Goal: Transaction & Acquisition: Purchase product/service

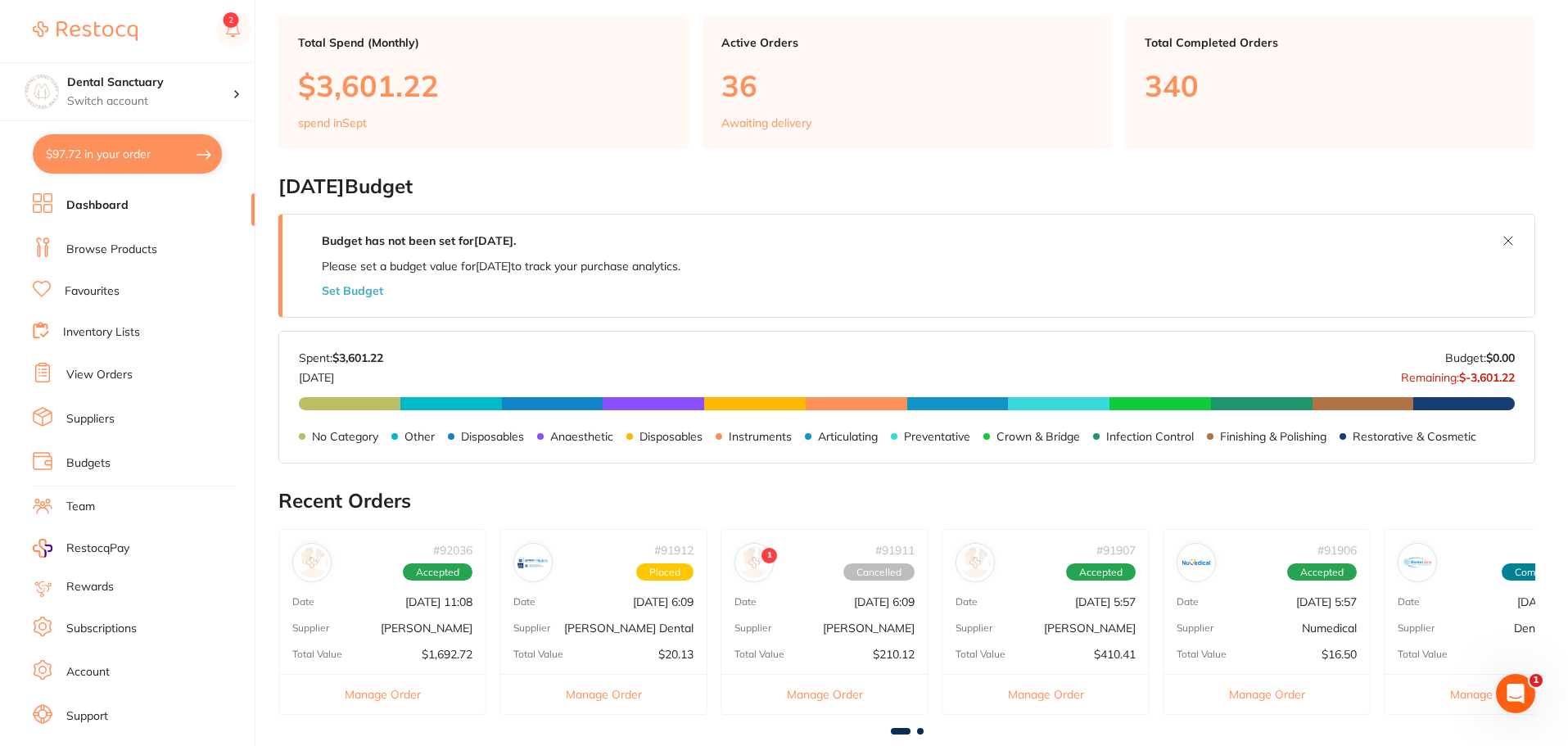
scroll to position [328, 0]
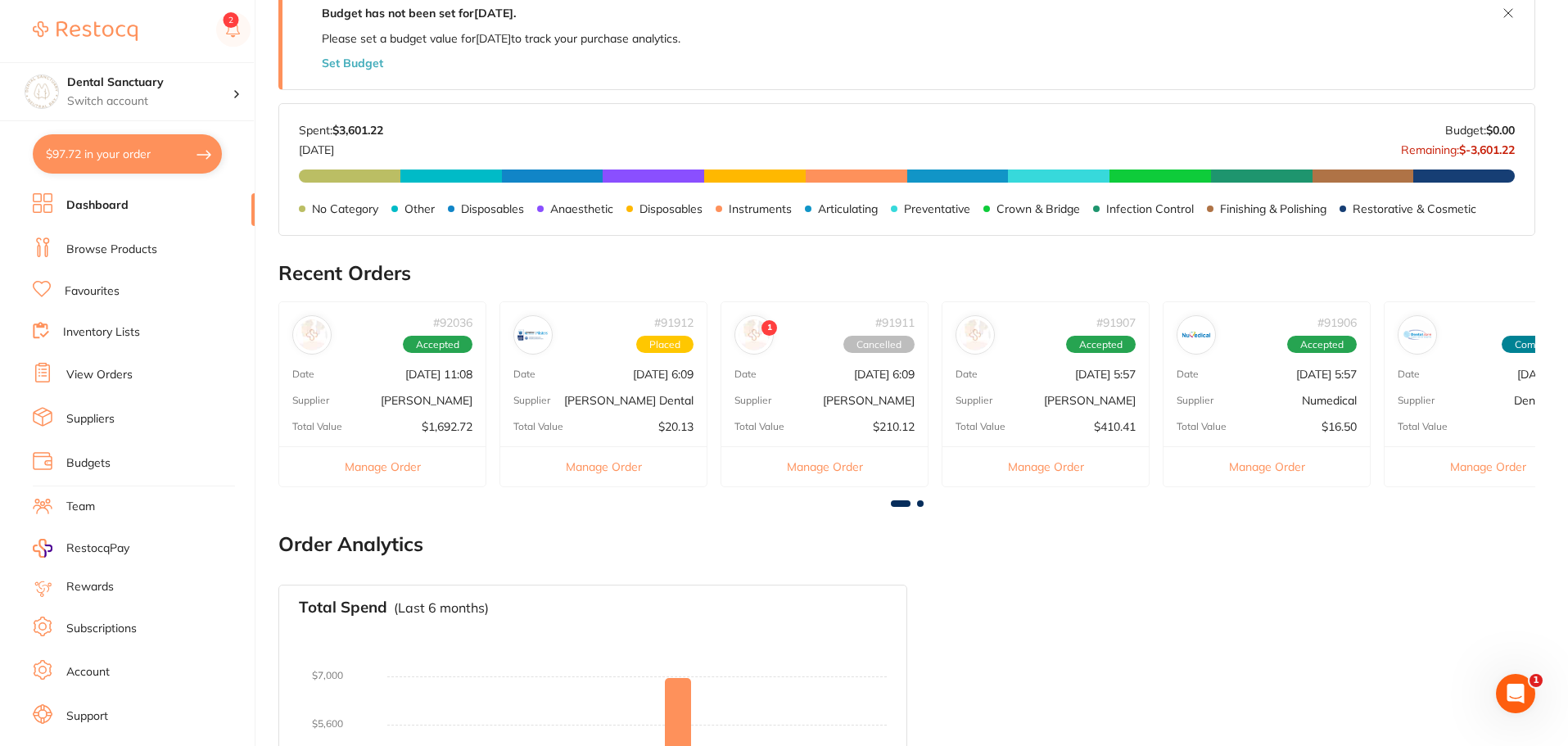
click at [580, 331] on div "# 91912 Placed" at bounding box center [603, 328] width 206 height 52
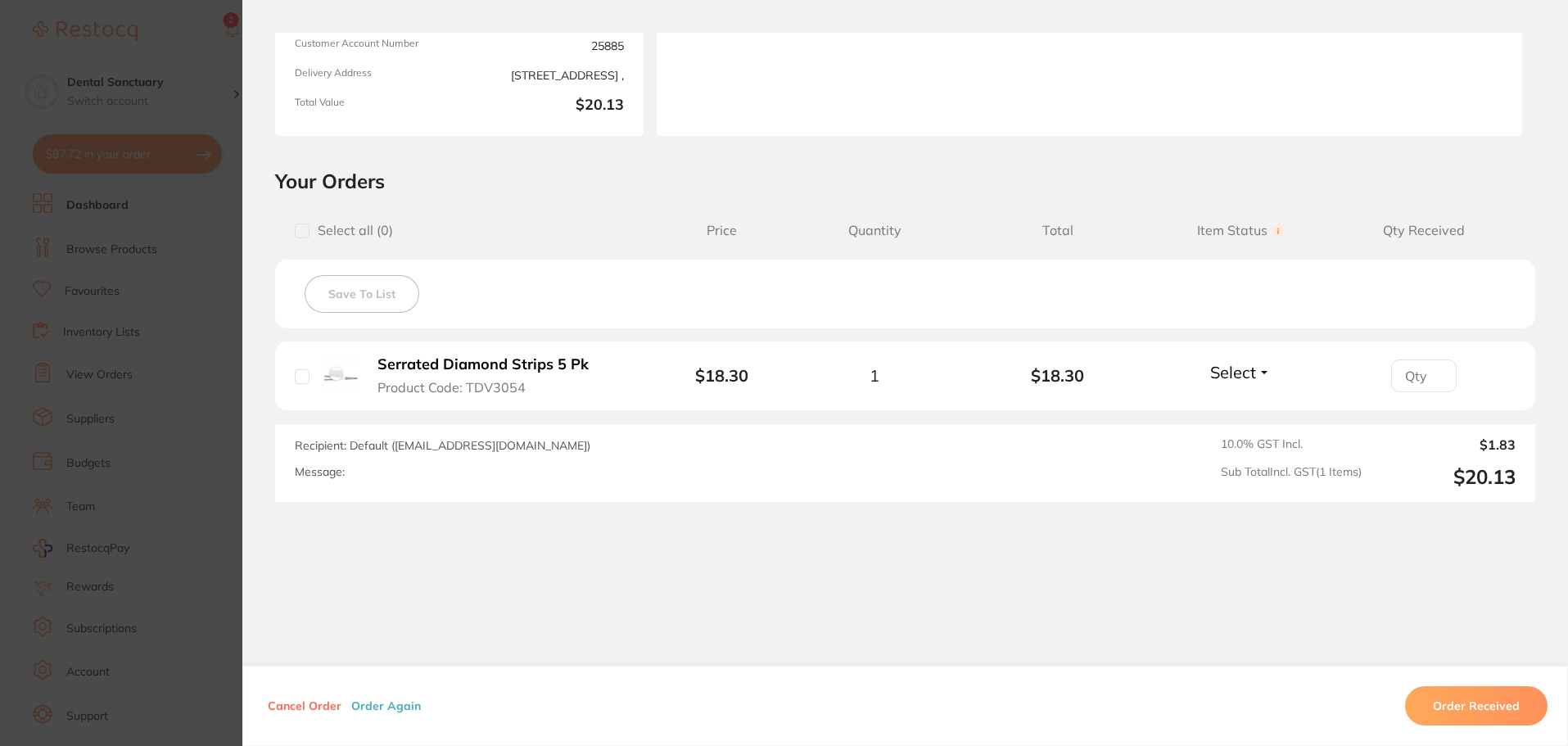
scroll to position [0, 0]
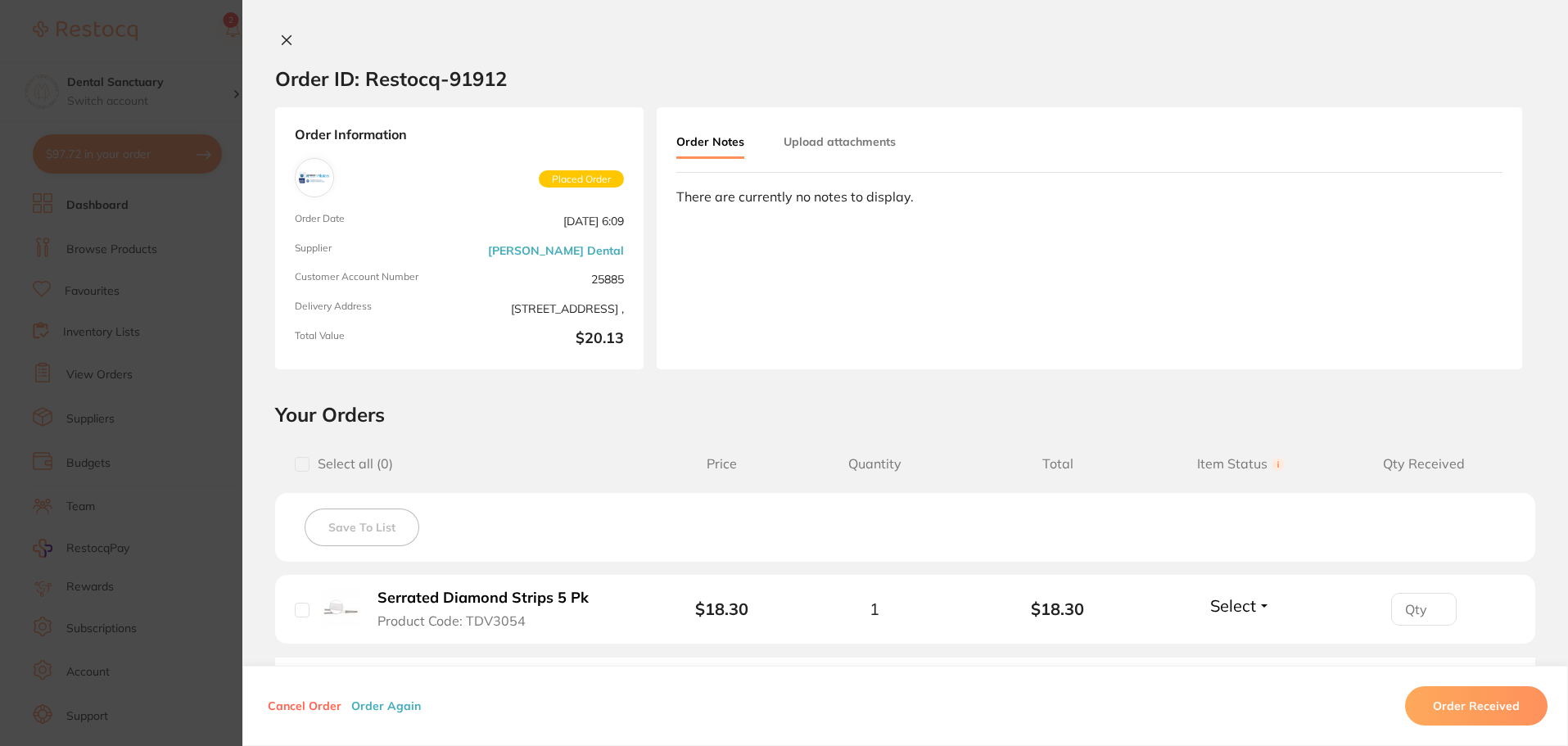
click at [287, 41] on icon at bounding box center [286, 39] width 13 height 13
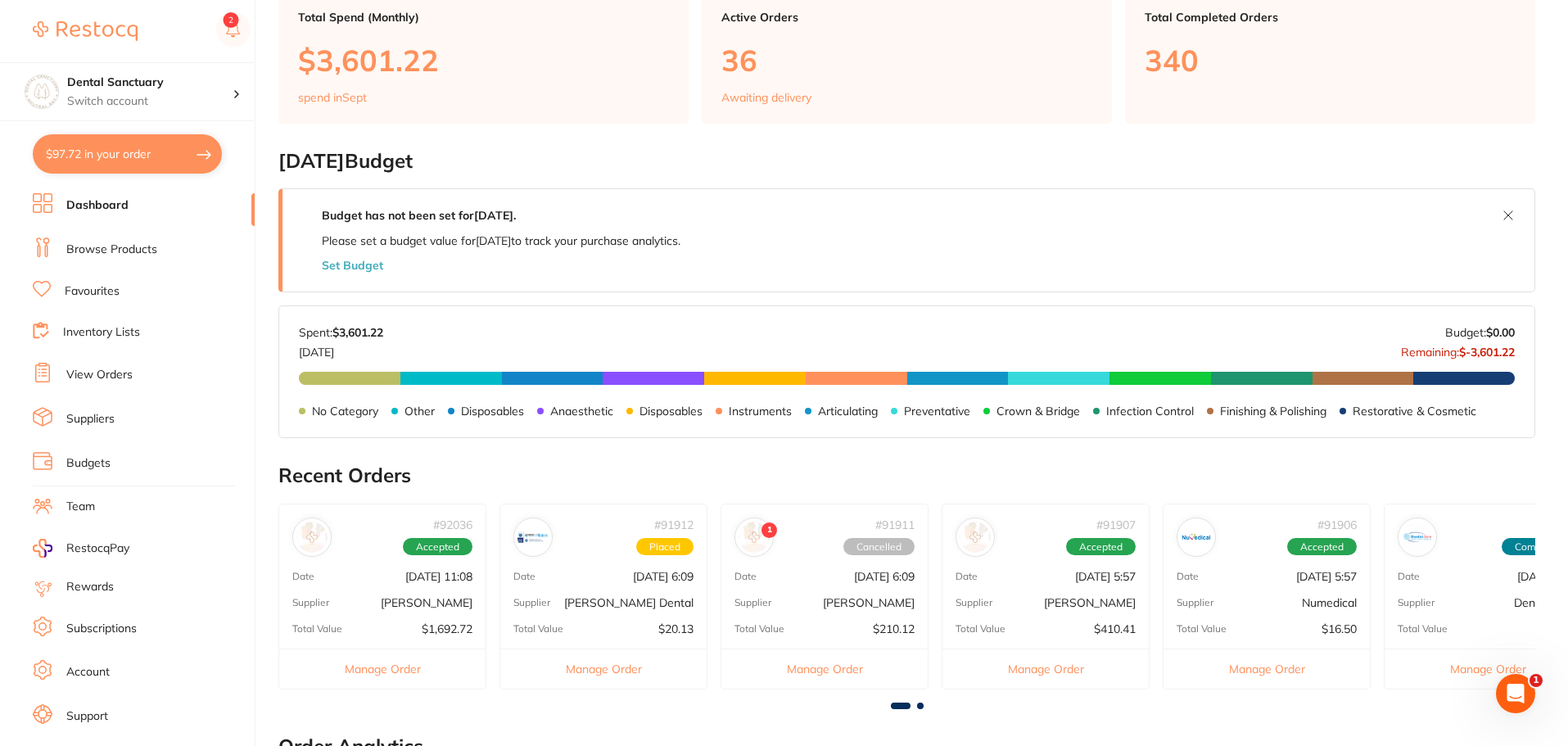
scroll to position [246, 0]
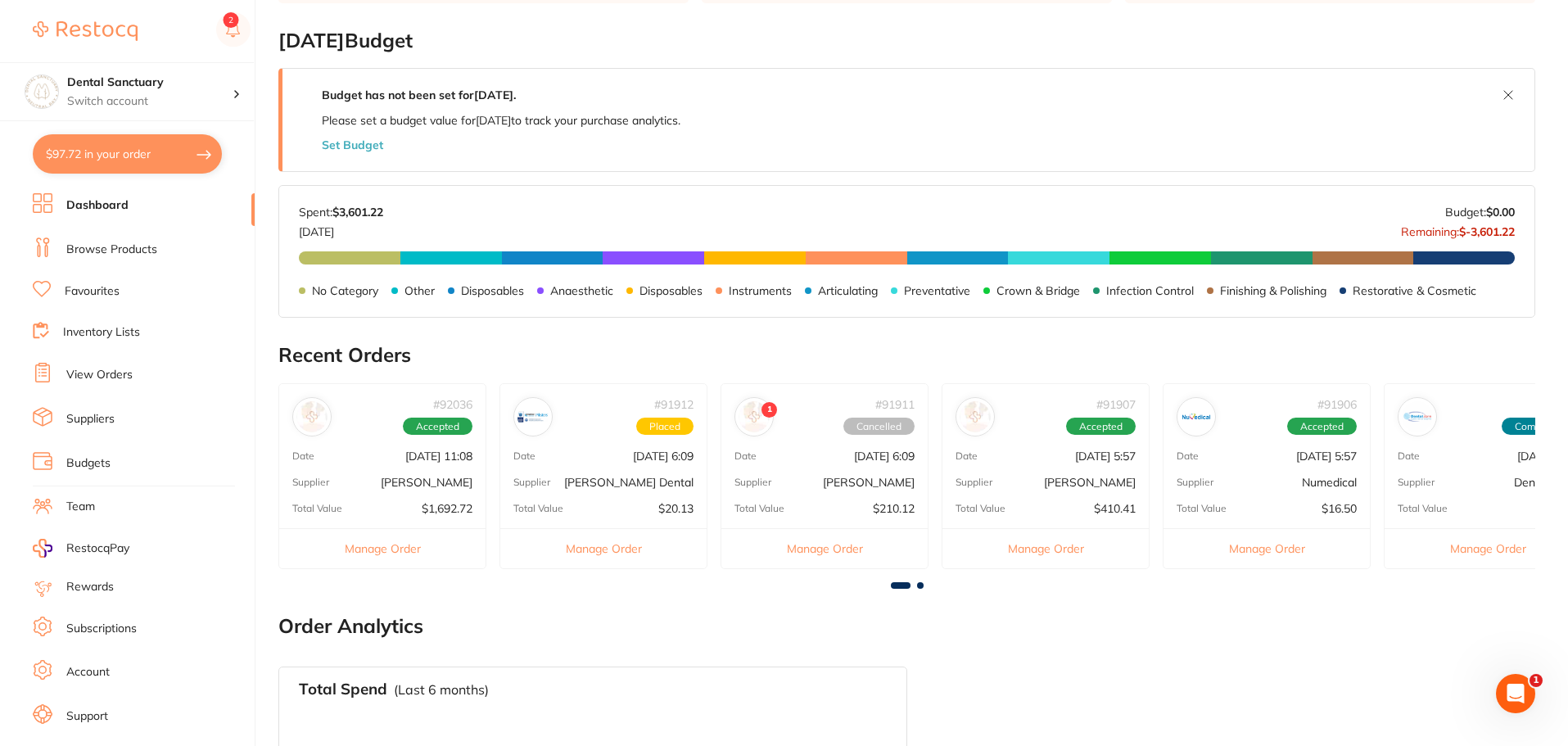
click at [633, 457] on p "[DATE] 6:09" at bounding box center [663, 456] width 61 height 13
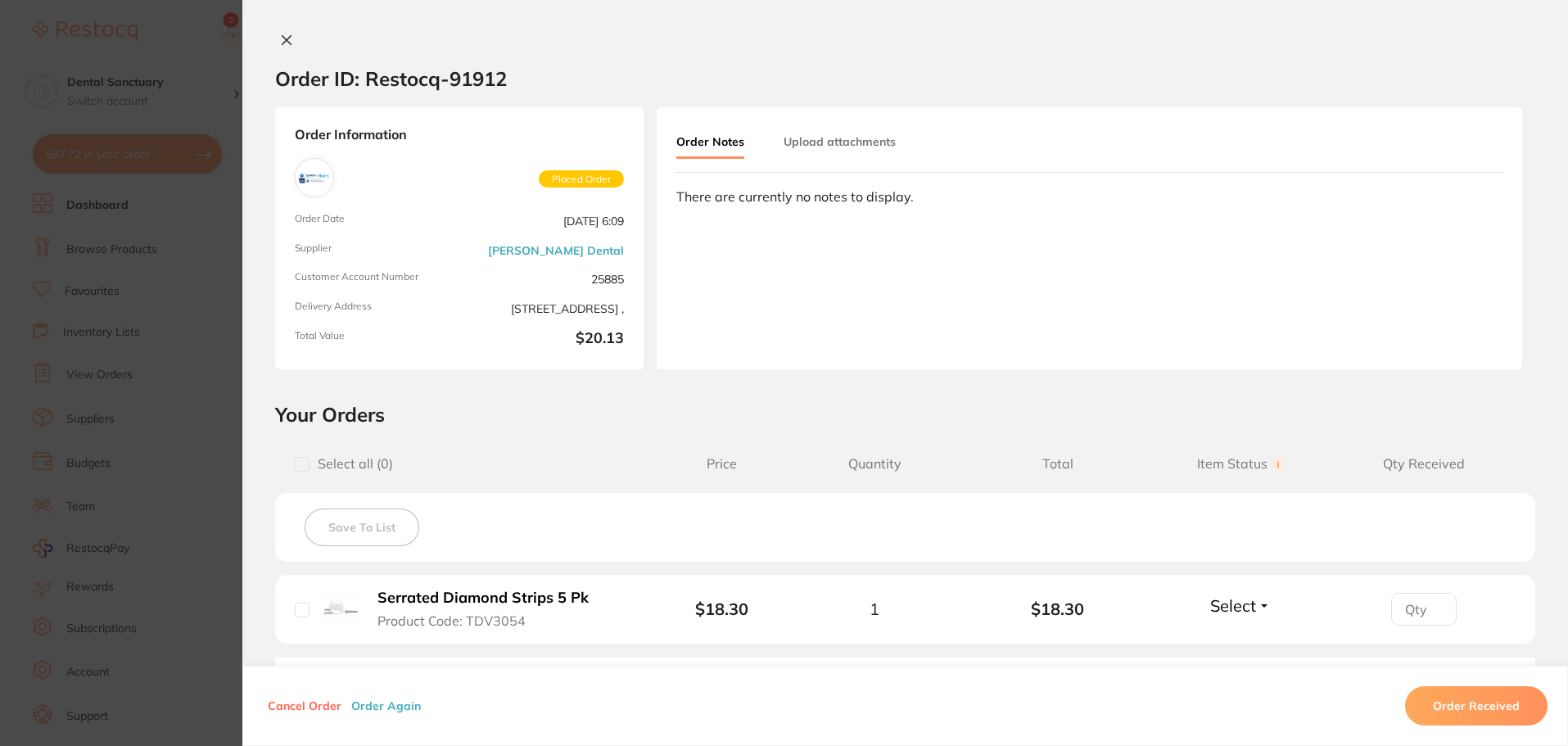
scroll to position [0, 0]
click at [112, 464] on section "Order ID: Restocq- 91912 Order Information Placed Order Order Date [DATE] 6:09 …" at bounding box center [784, 373] width 1568 height 746
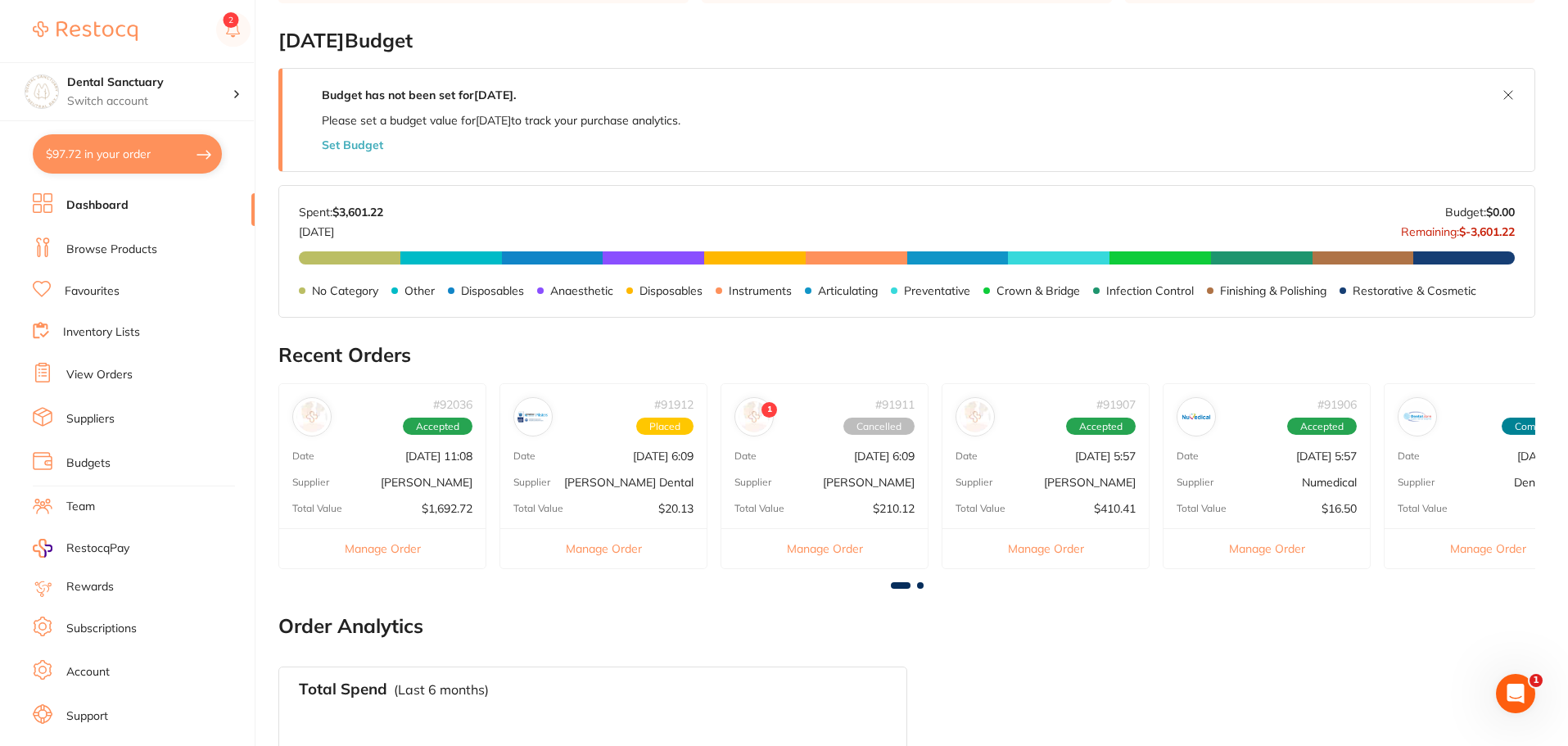
click at [337, 145] on button "Set Budget" at bounding box center [353, 144] width 62 height 13
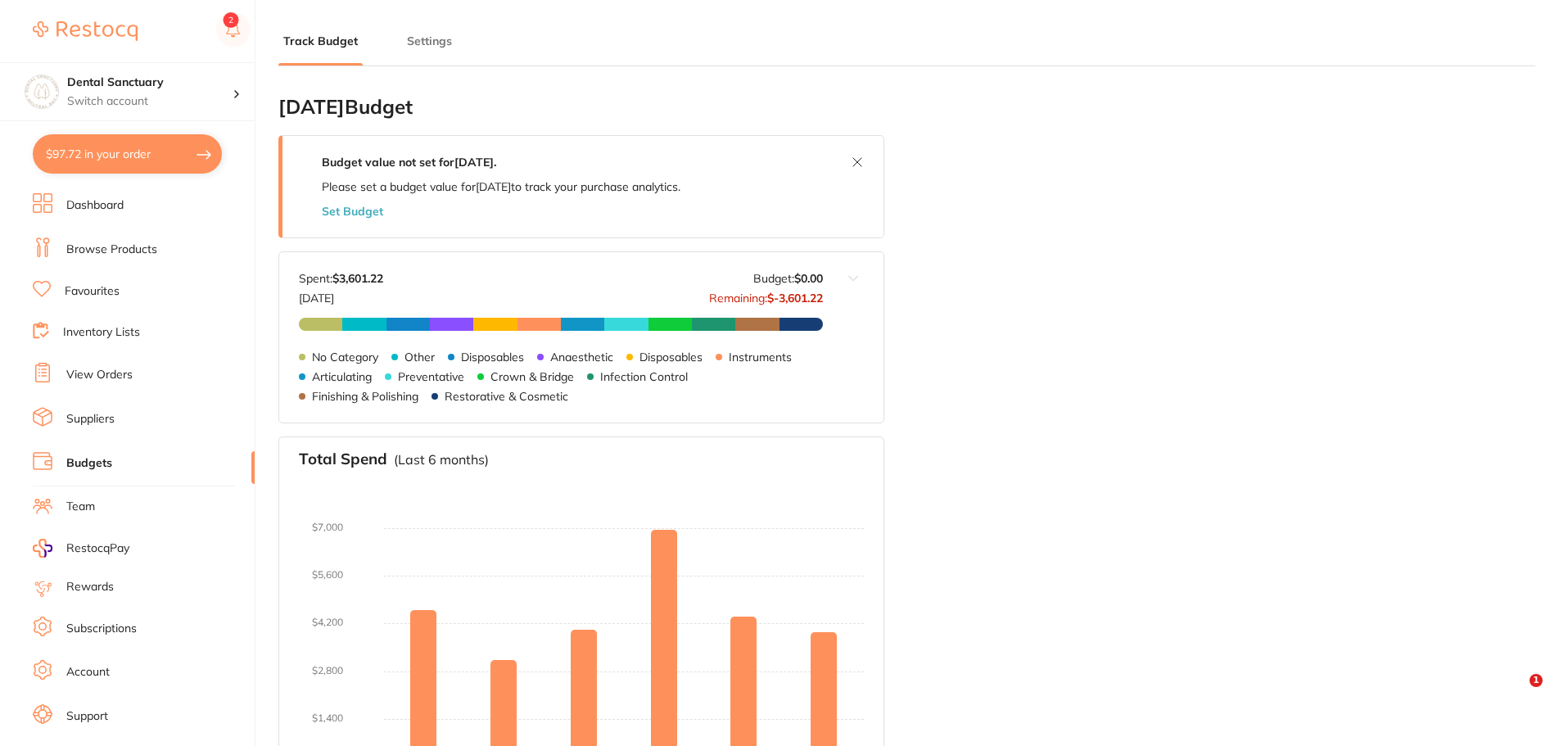
click at [340, 205] on button "Set Budget" at bounding box center [353, 211] width 62 height 13
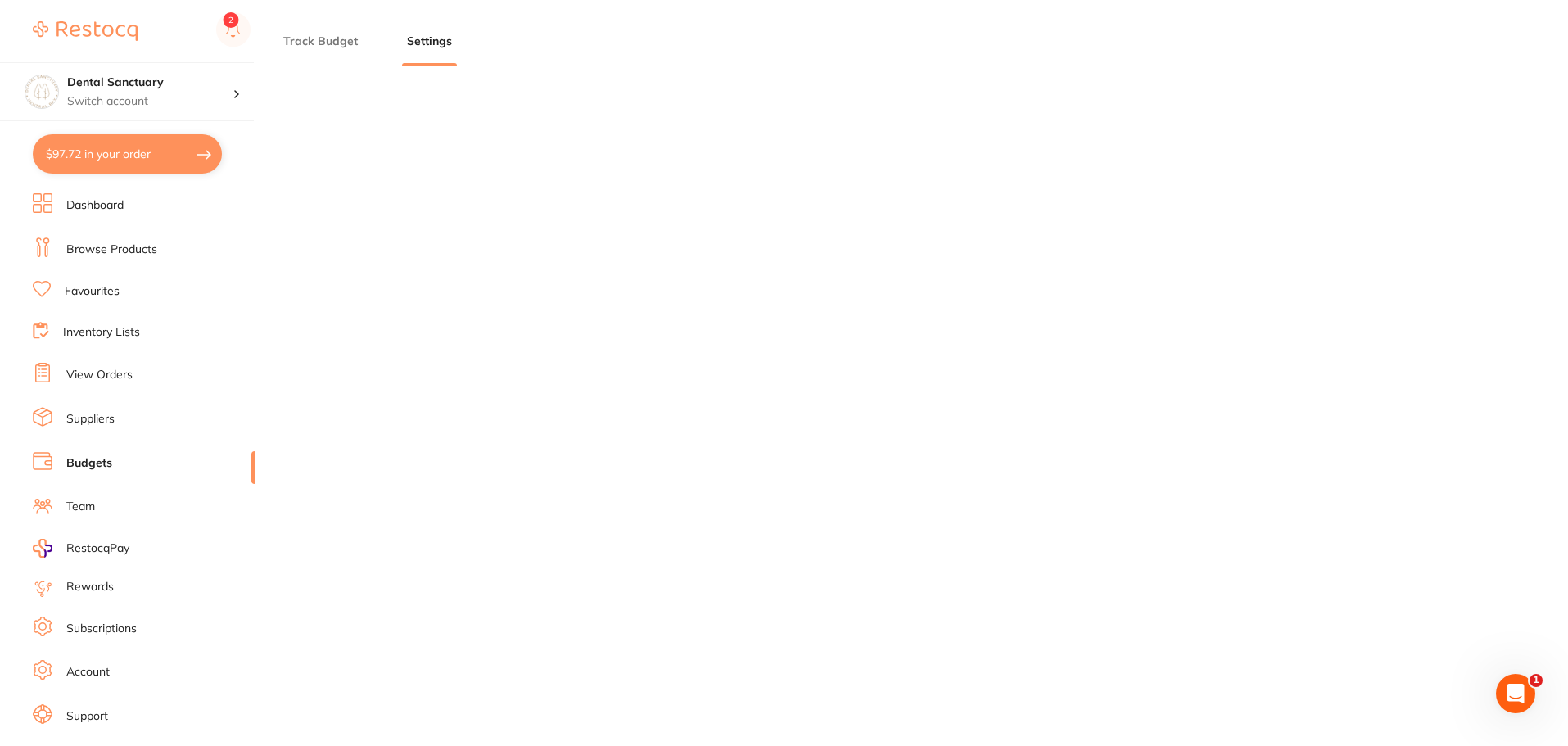
click at [334, 38] on button "Track Budget" at bounding box center [320, 41] width 84 height 15
click at [123, 202] on link "Dashboard" at bounding box center [94, 205] width 58 height 16
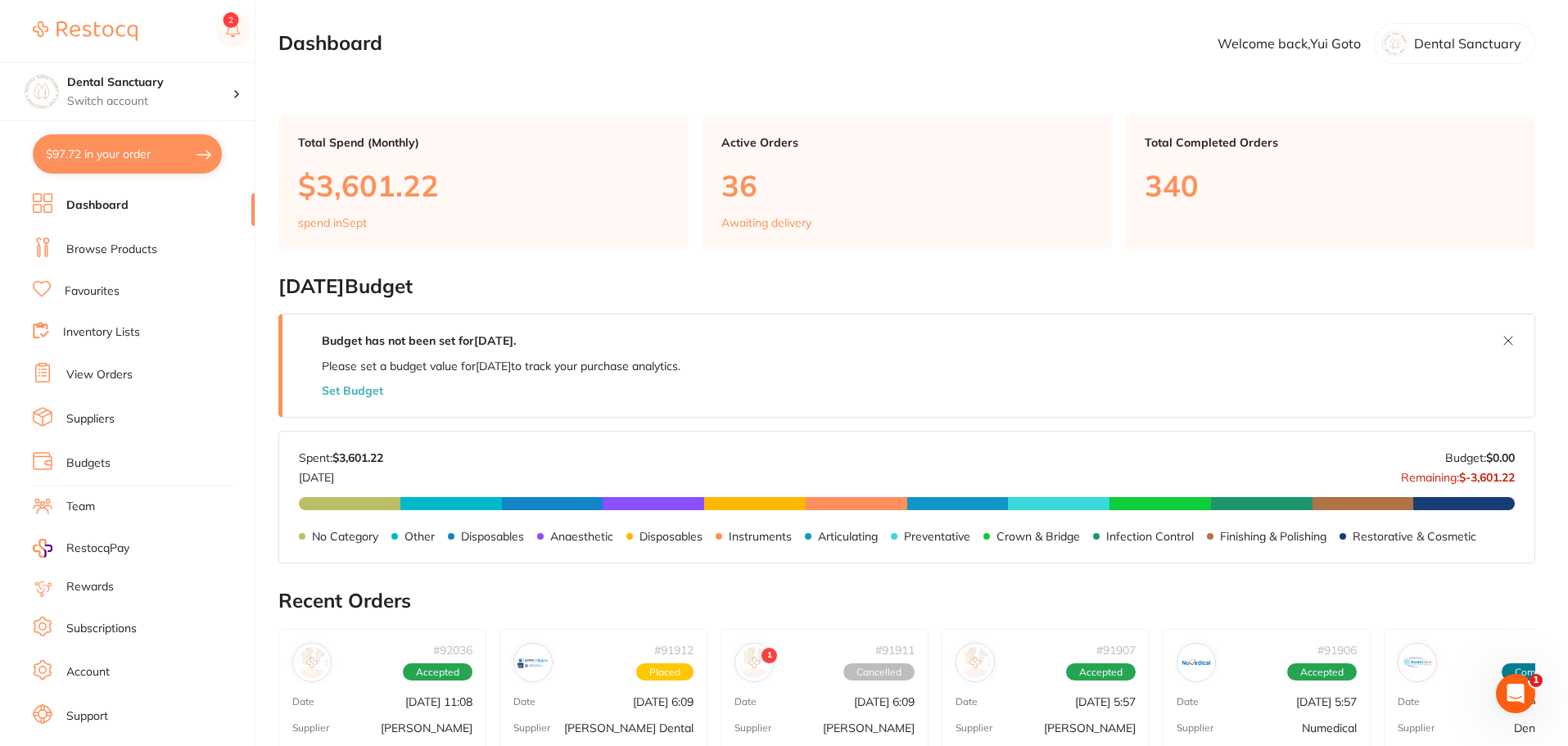
drag, startPoint x: 72, startPoint y: 296, endPoint x: 70, endPoint y: 306, distance: 10.2
click at [72, 296] on link "Favourites" at bounding box center [92, 291] width 55 height 16
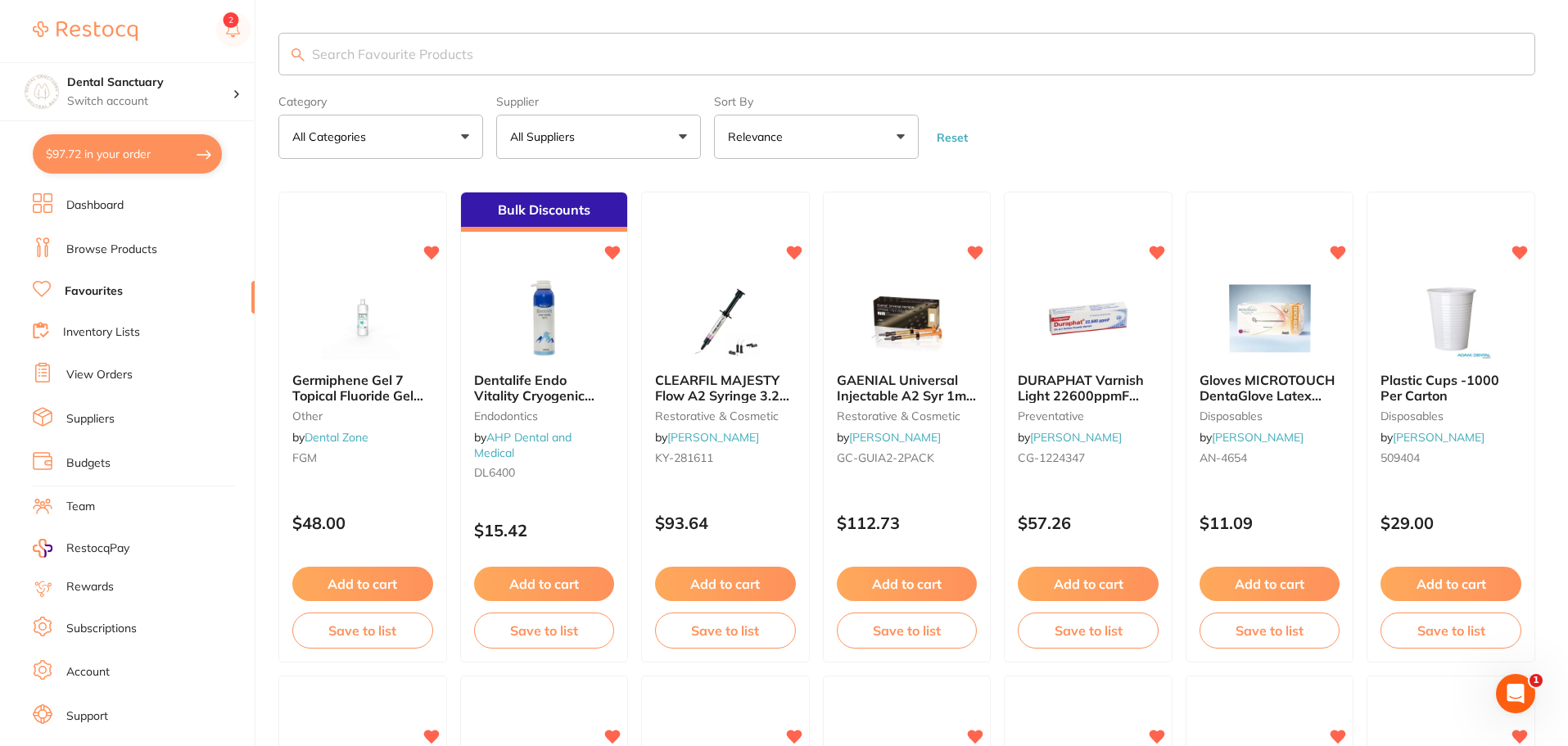
click at [374, 70] on input "search" at bounding box center [906, 54] width 1257 height 43
click at [309, 47] on input "toothbrush" at bounding box center [906, 54] width 1257 height 43
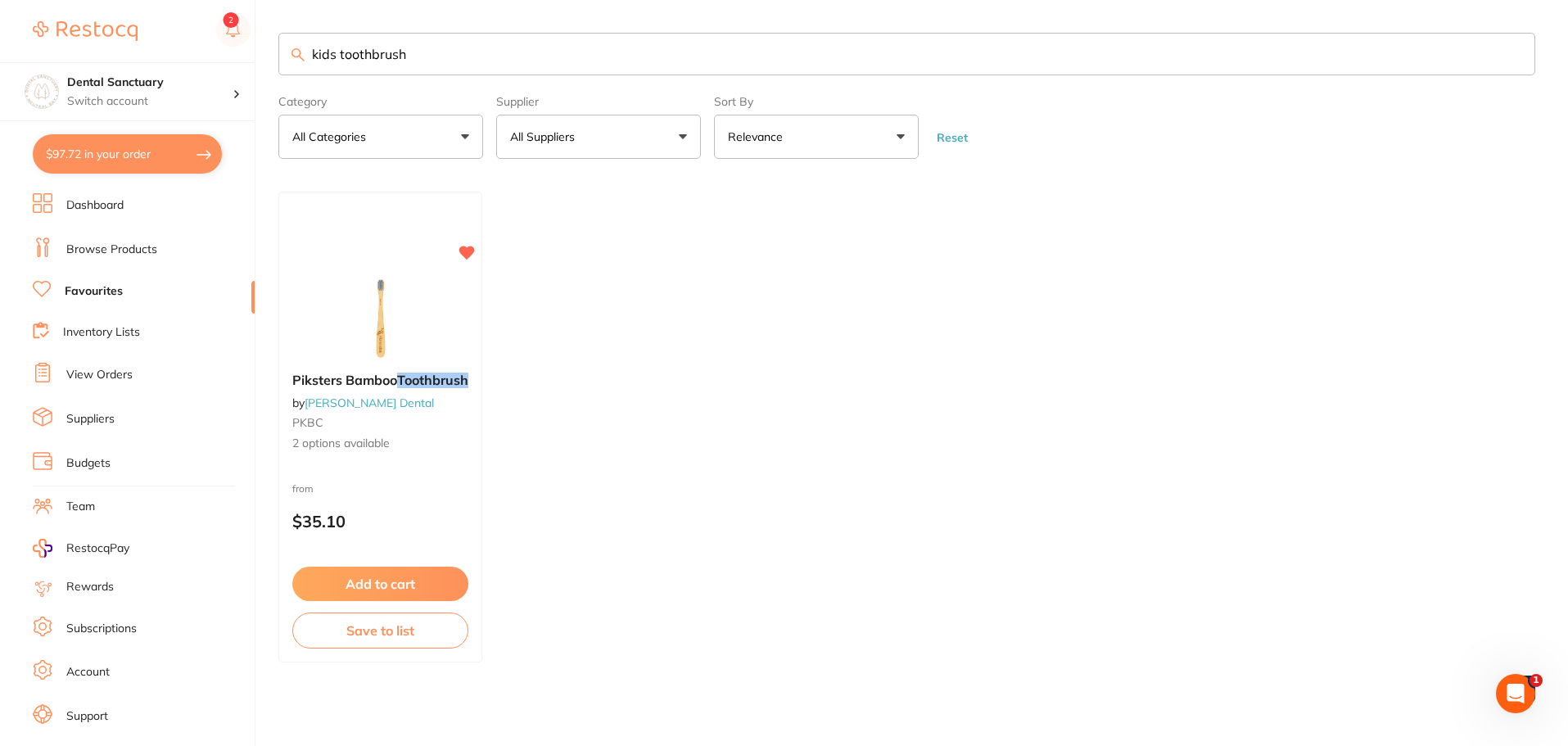
type input "kids toothbrush"
click at [476, 53] on input "kids toothbrush" at bounding box center [906, 54] width 1257 height 43
click at [433, 59] on input "kids toothbrush" at bounding box center [906, 54] width 1257 height 43
drag, startPoint x: 245, startPoint y: 59, endPoint x: 227, endPoint y: 36, distance: 29.2
click at [213, 57] on div "$97.72 Dental Sanctuary Switch account Dental Sanctuary $97.72 in your order Da…" at bounding box center [784, 373] width 1568 height 746
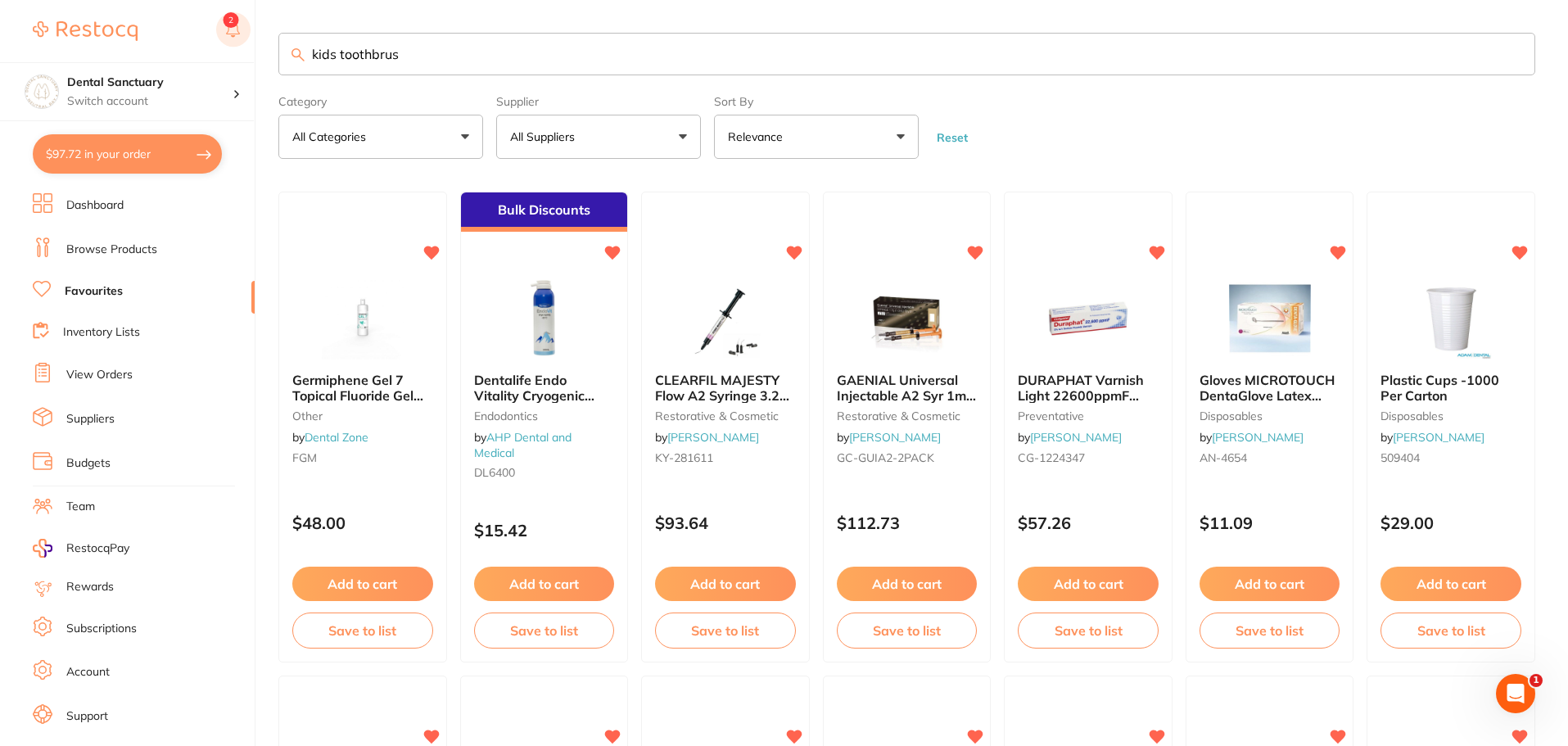
type input "kids toothbrush"
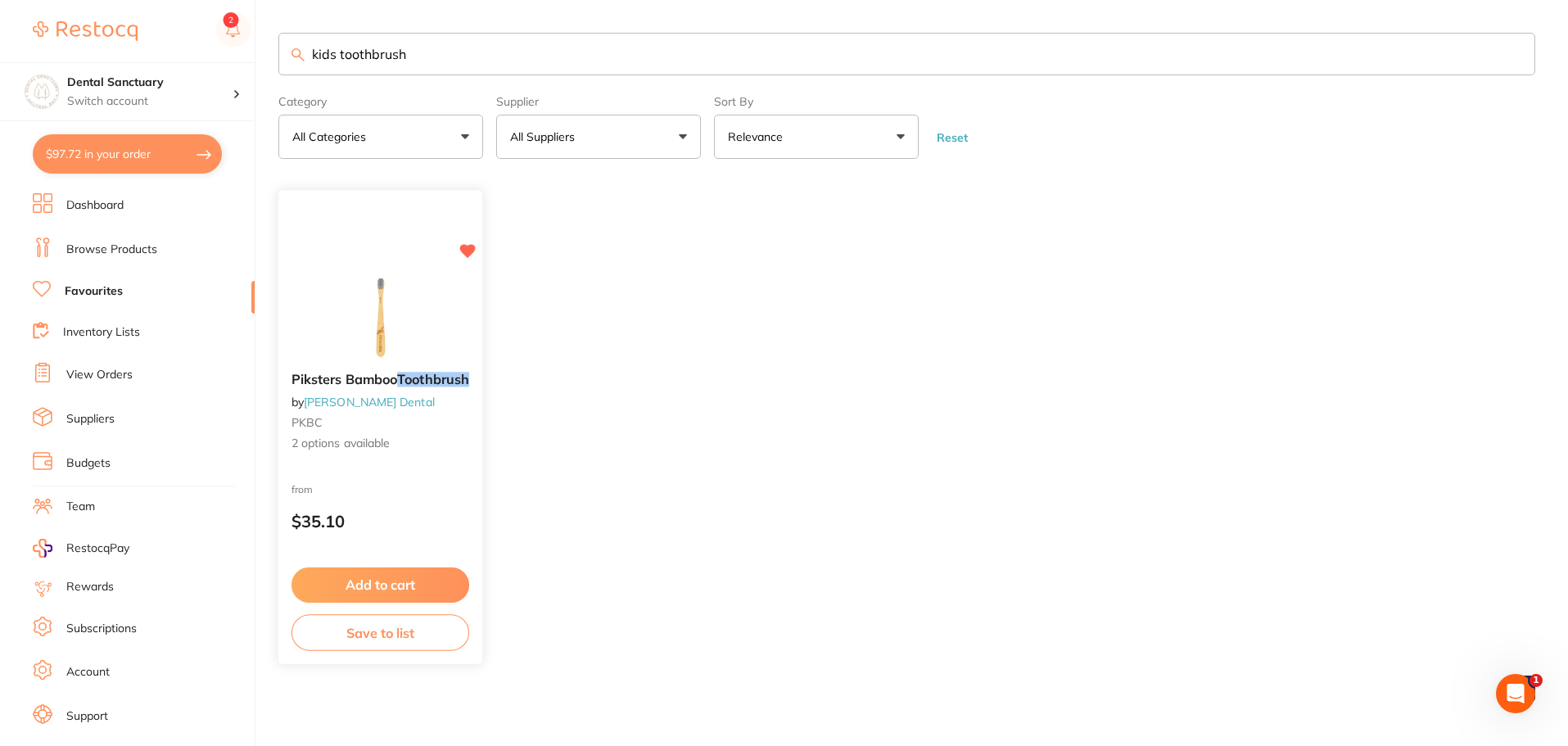
click at [397, 388] on b "Piksters Bamboo Toothbrush" at bounding box center [380, 380] width 178 height 15
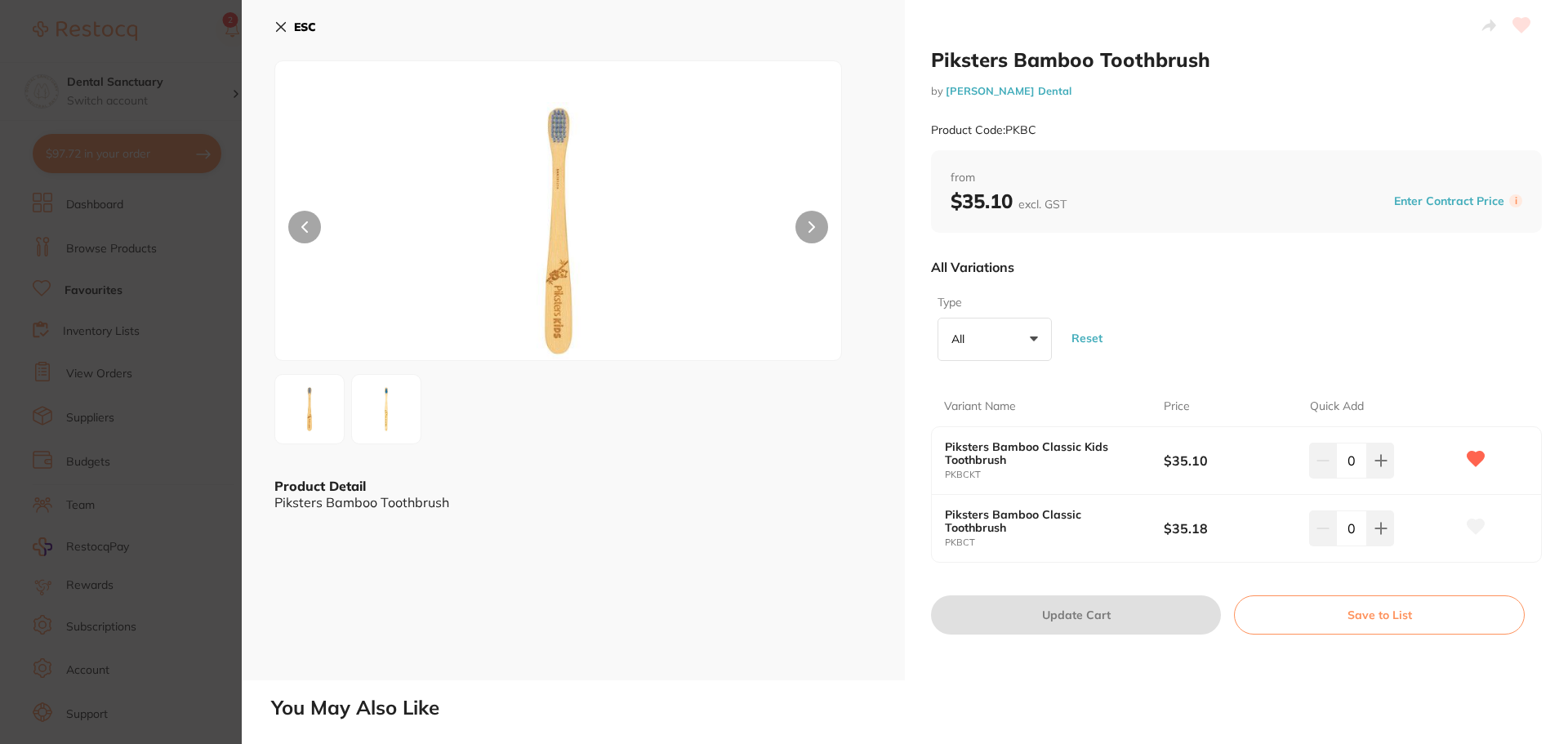
click at [960, 92] on link "[PERSON_NAME] Dental" at bounding box center [1008, 90] width 126 height 13
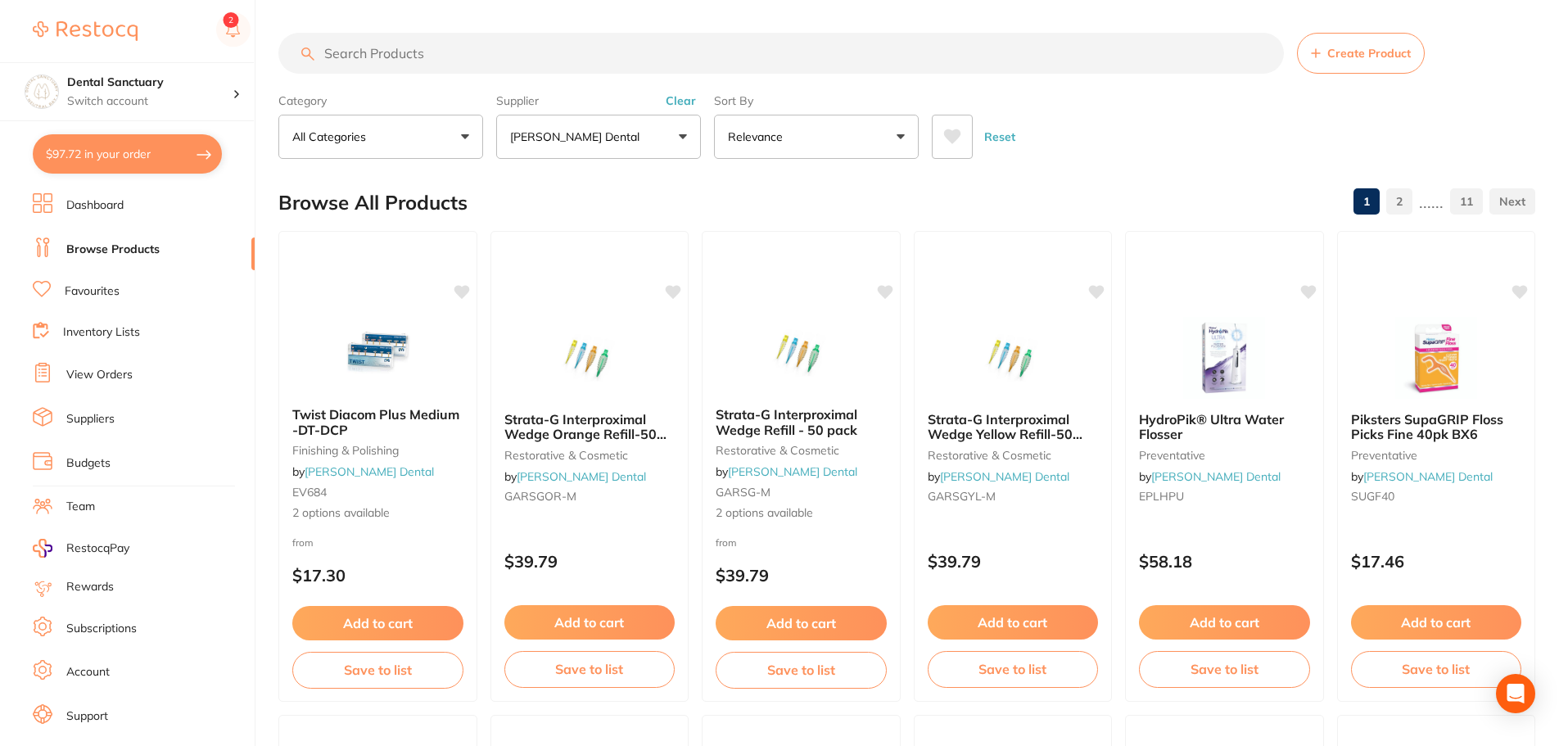
click at [430, 54] on input "search" at bounding box center [781, 53] width 1006 height 41
type input "toothbrush kid"
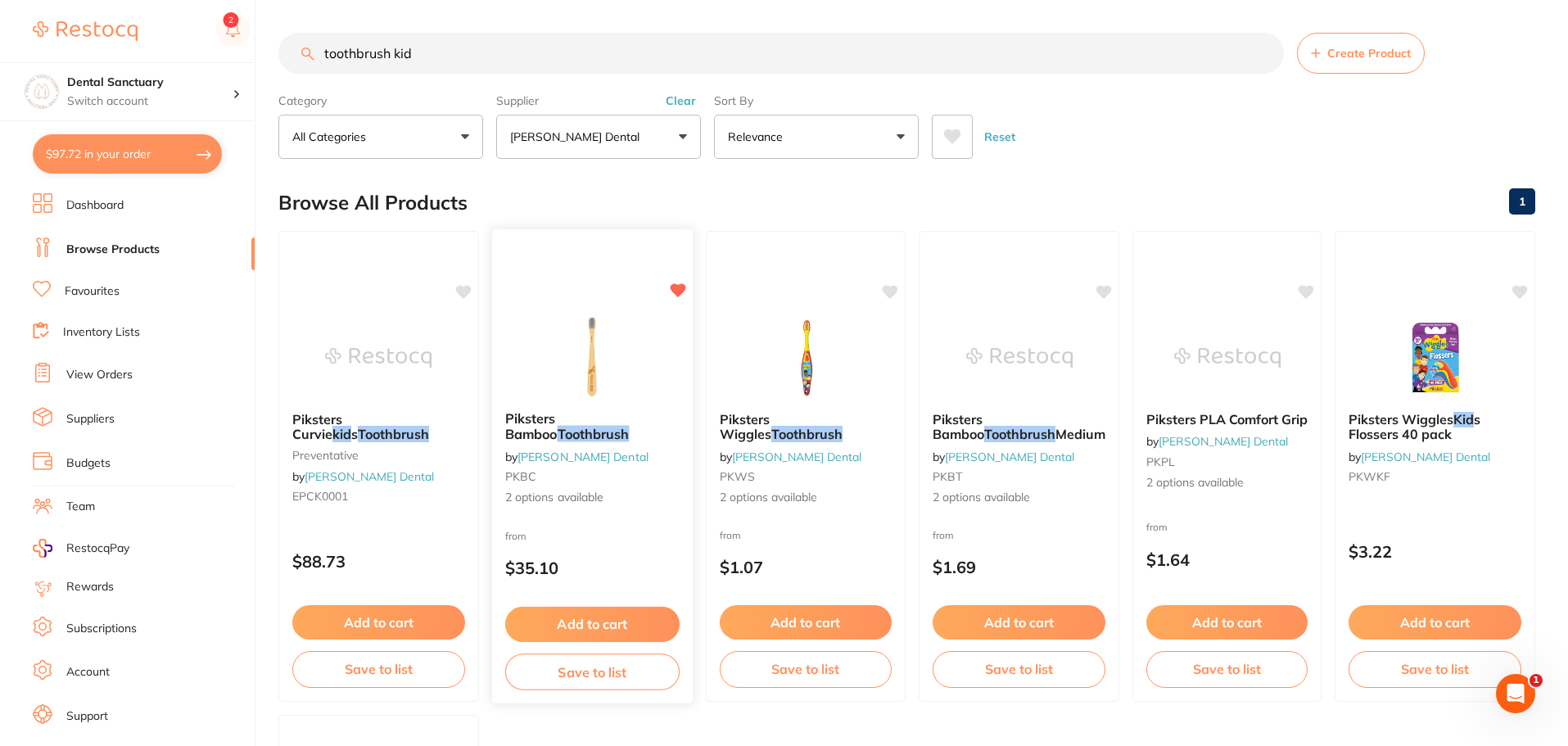
click at [542, 409] on div "Piksters Bamboo Toothbrush by [PERSON_NAME] Dental PKBC 2 options available" at bounding box center [592, 458] width 201 height 121
click at [542, 409] on div "Piksters Bamboo Toothbrush by [PERSON_NAME] Dental PKBC 2 options available" at bounding box center [592, 459] width 199 height 120
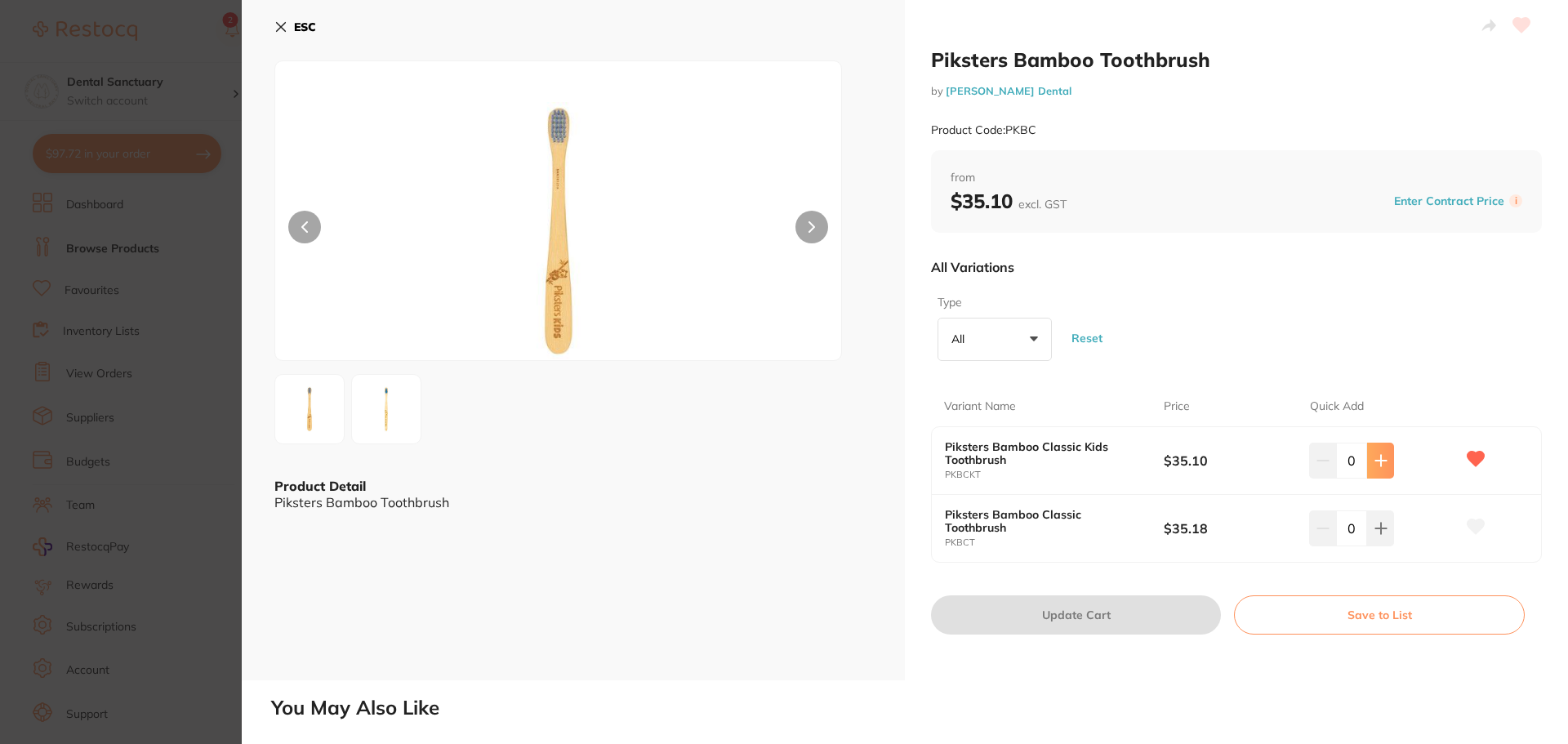
click at [1385, 463] on button at bounding box center [1380, 461] width 27 height 36
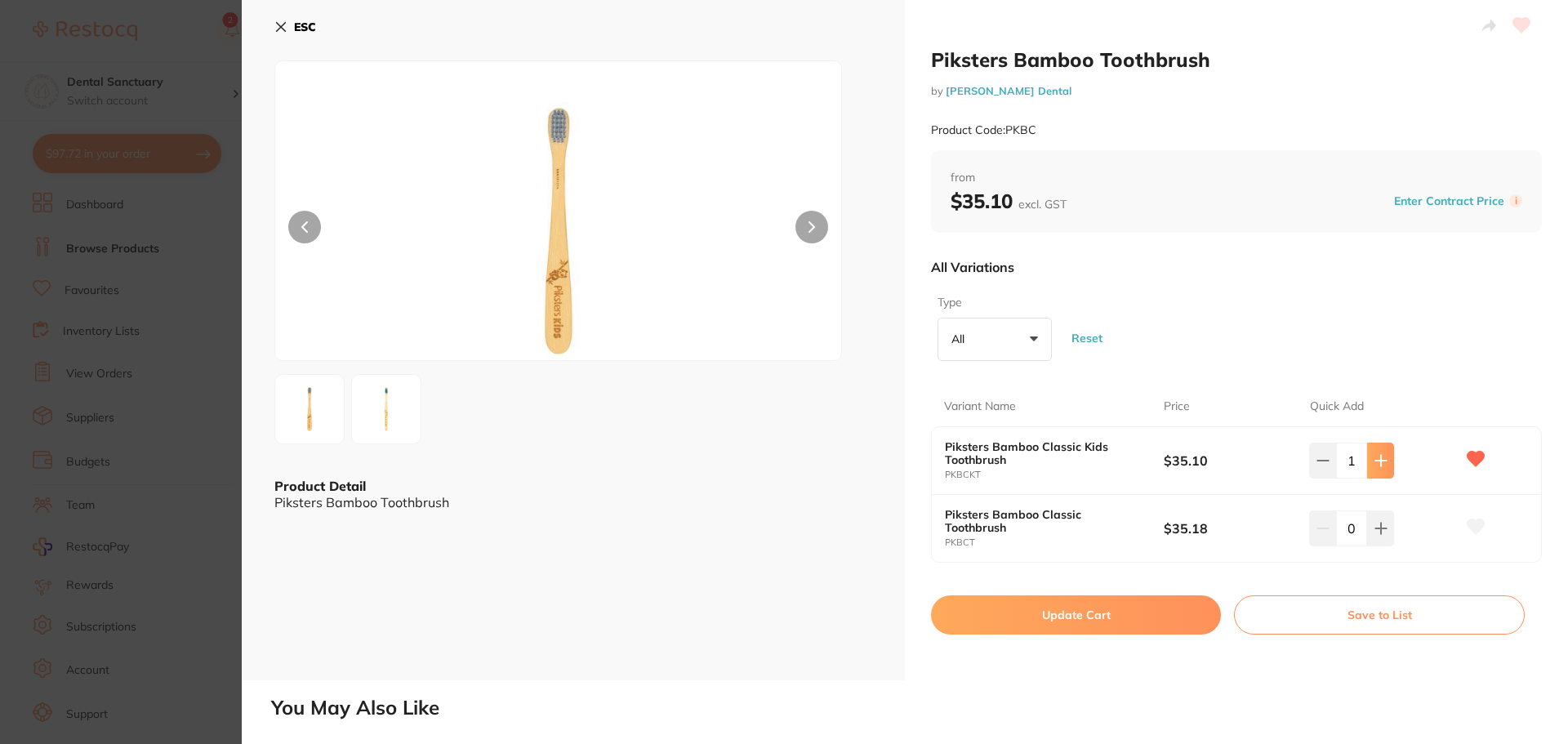
click at [1385, 463] on button at bounding box center [1380, 461] width 27 height 36
click at [1384, 463] on button at bounding box center [1380, 461] width 27 height 36
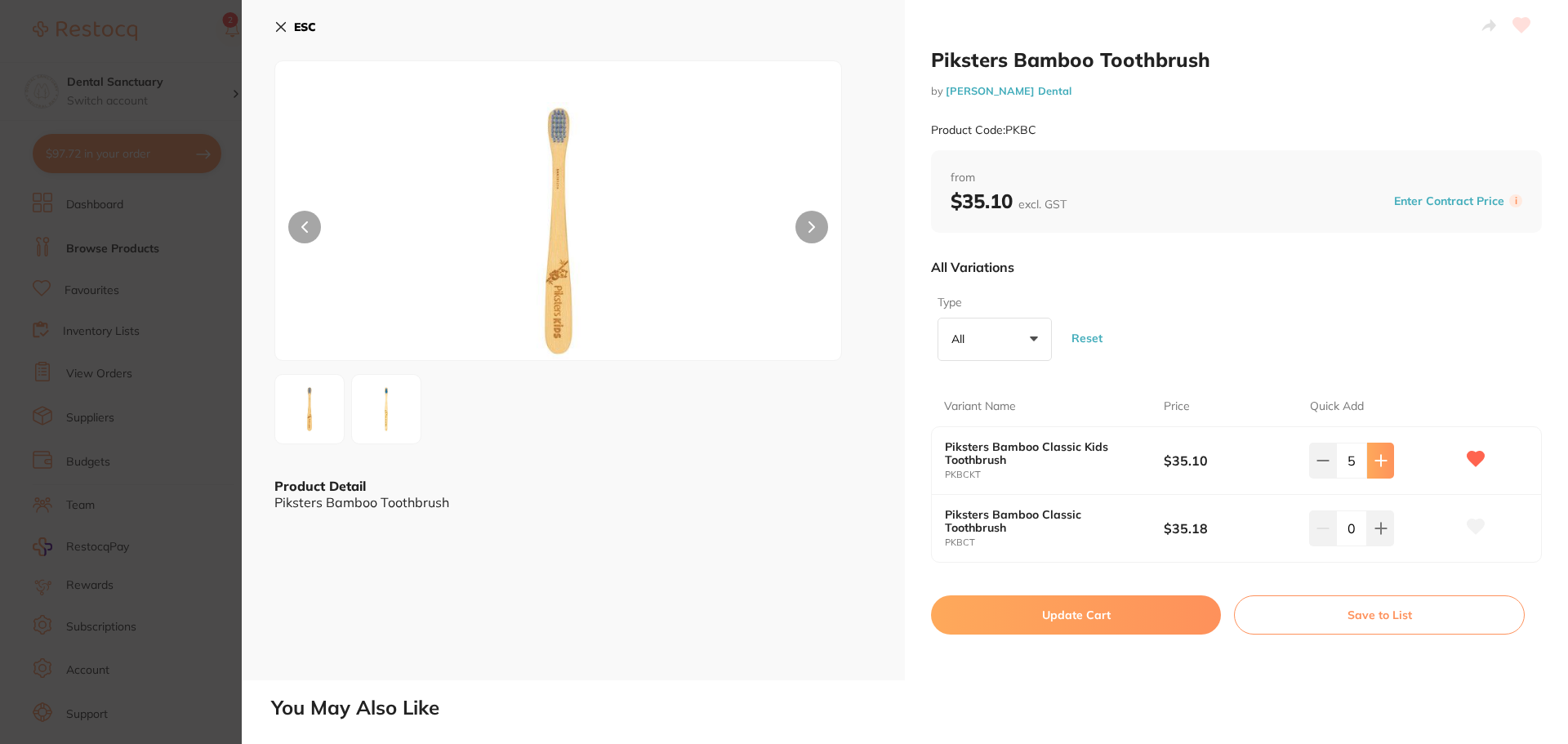
type input "6"
click at [1036, 620] on button "Update Cart" at bounding box center [1076, 616] width 290 height 39
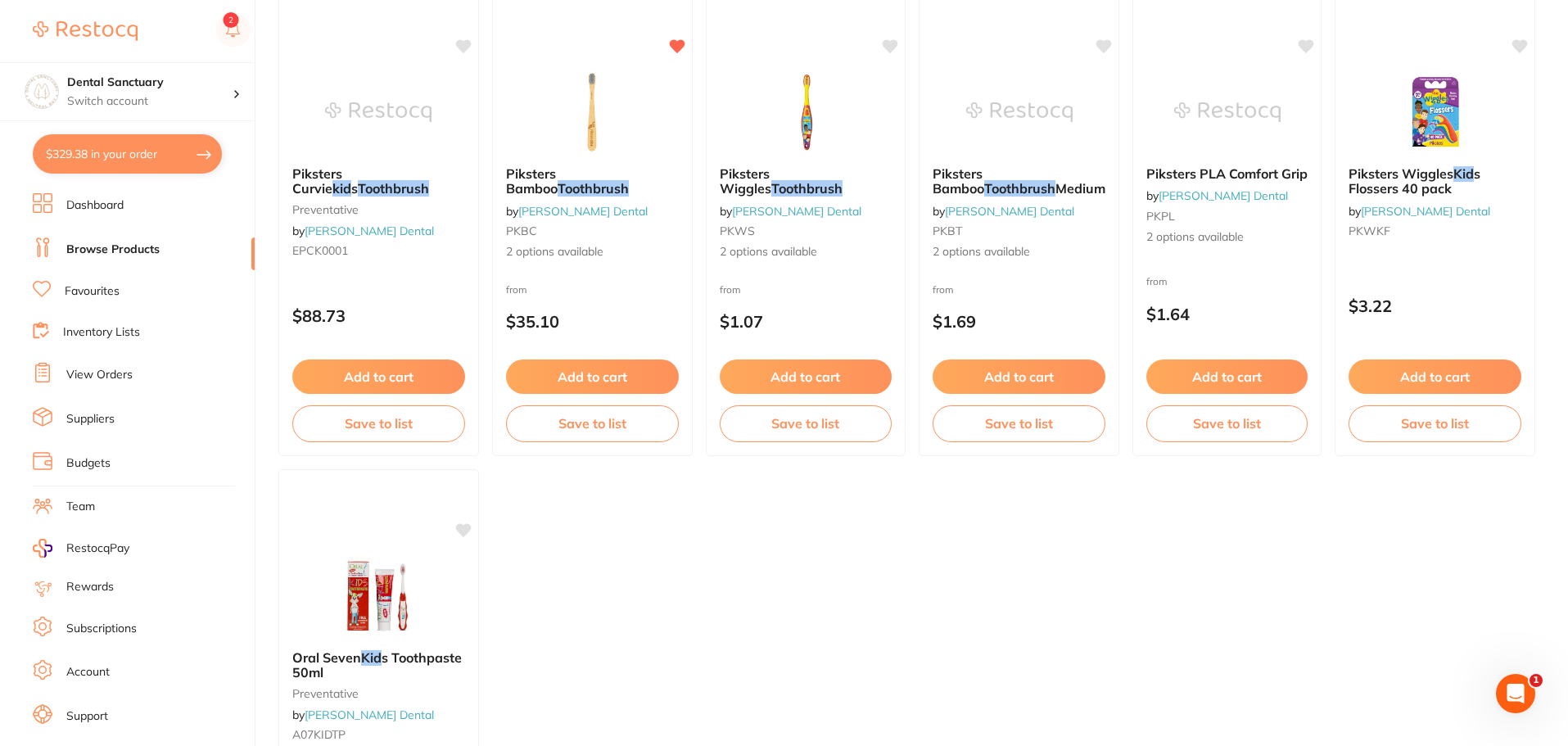
click at [112, 149] on button "$329.38 in your order" at bounding box center [127, 154] width 189 height 39
checkbox input "true"
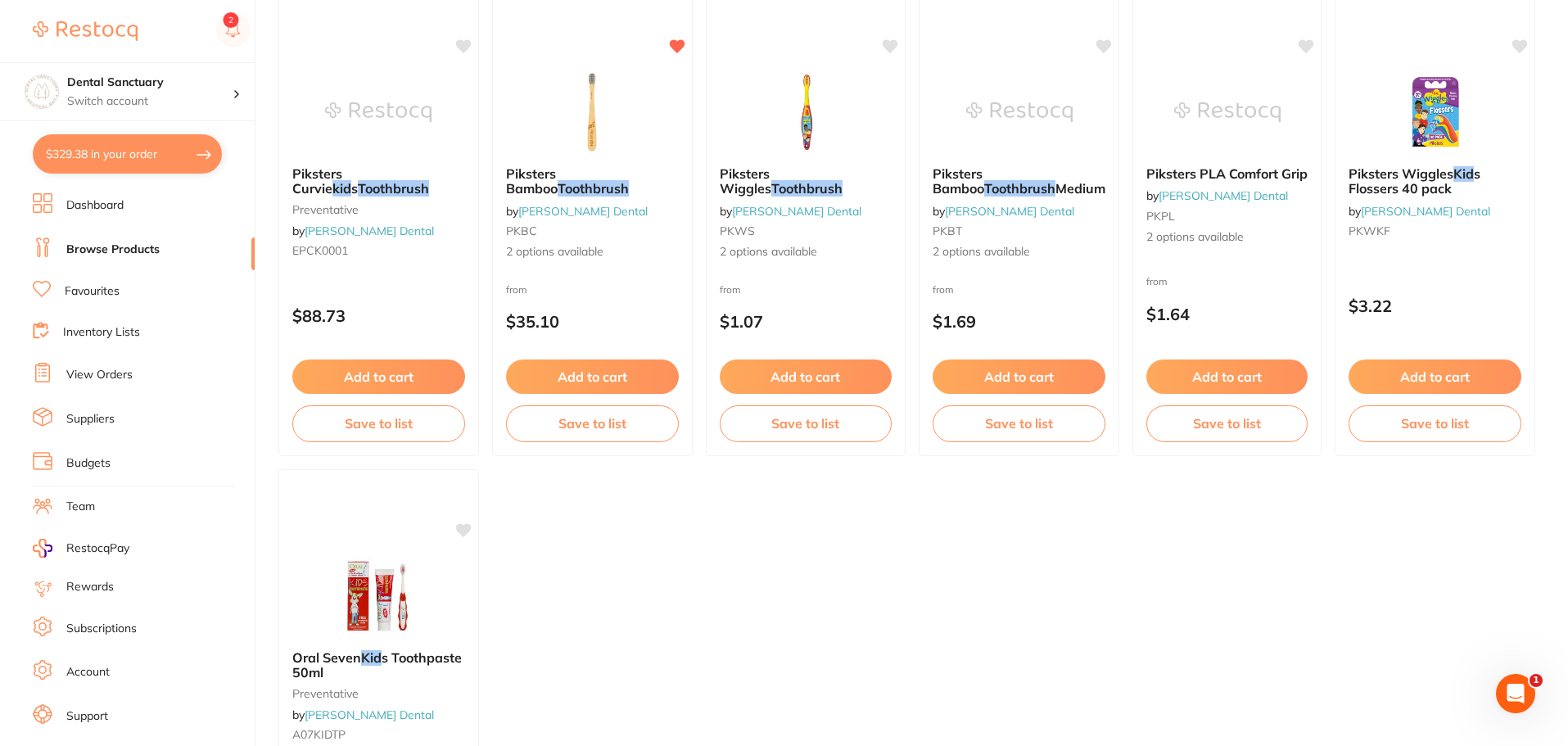
checkbox input "true"
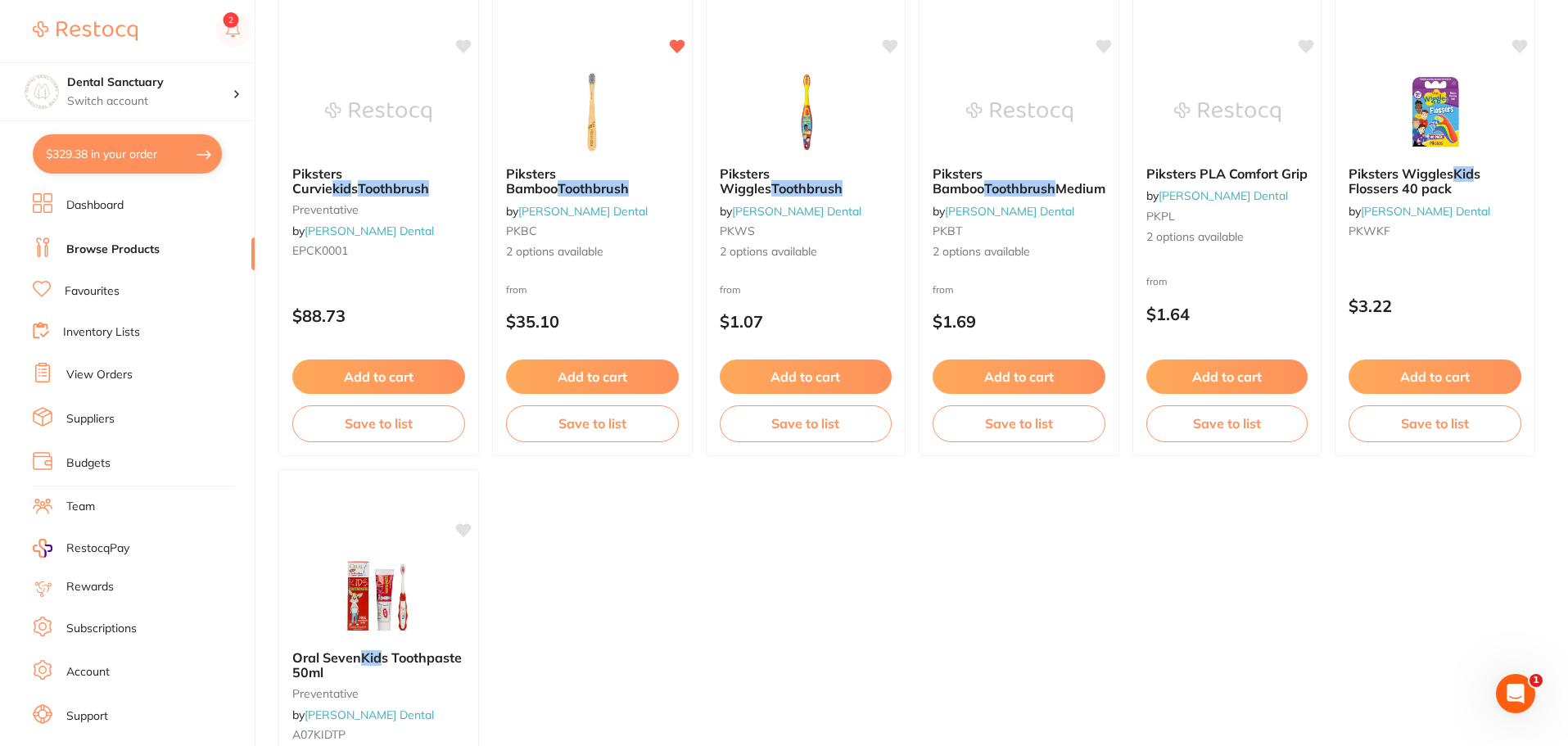
checkbox input "true"
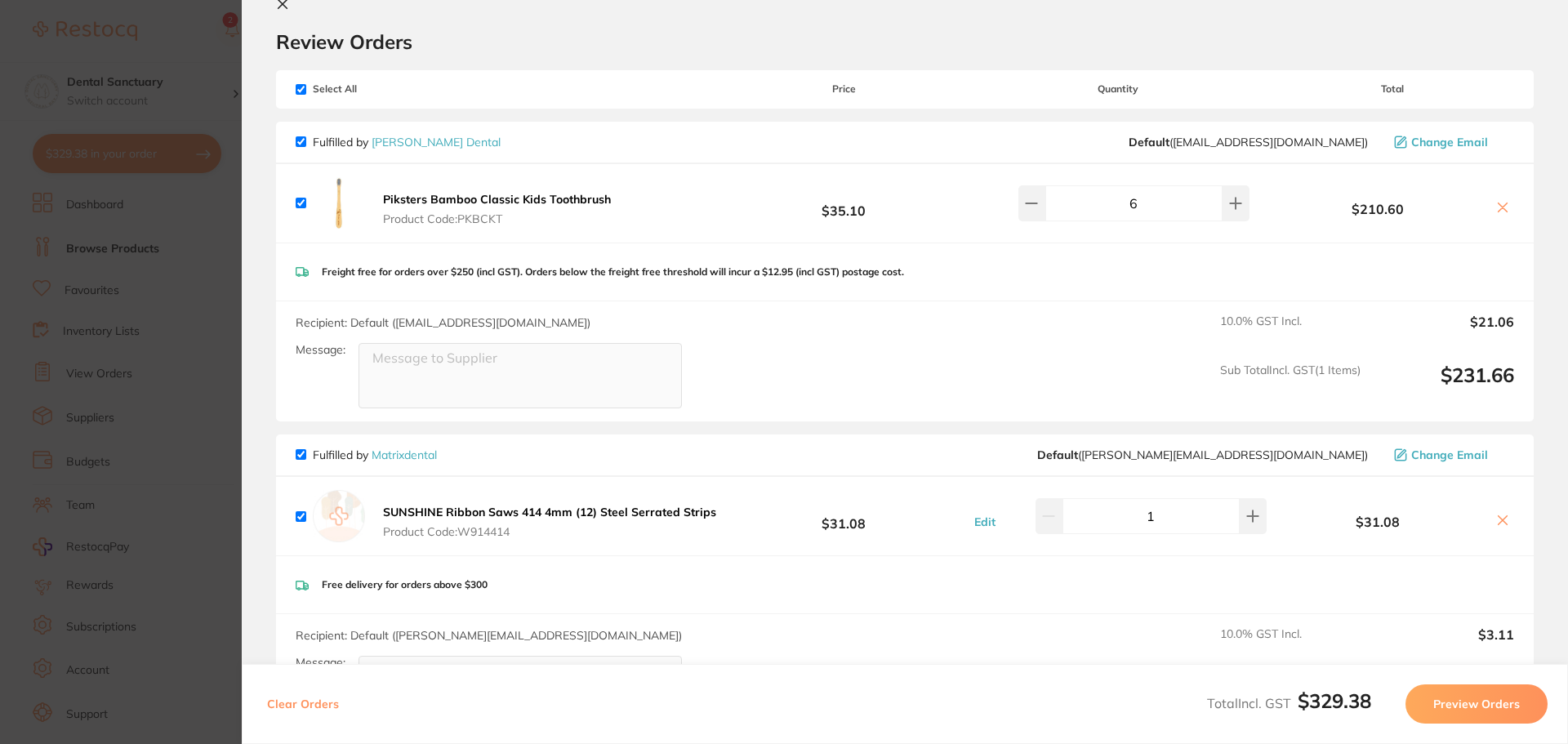
scroll to position [0, 0]
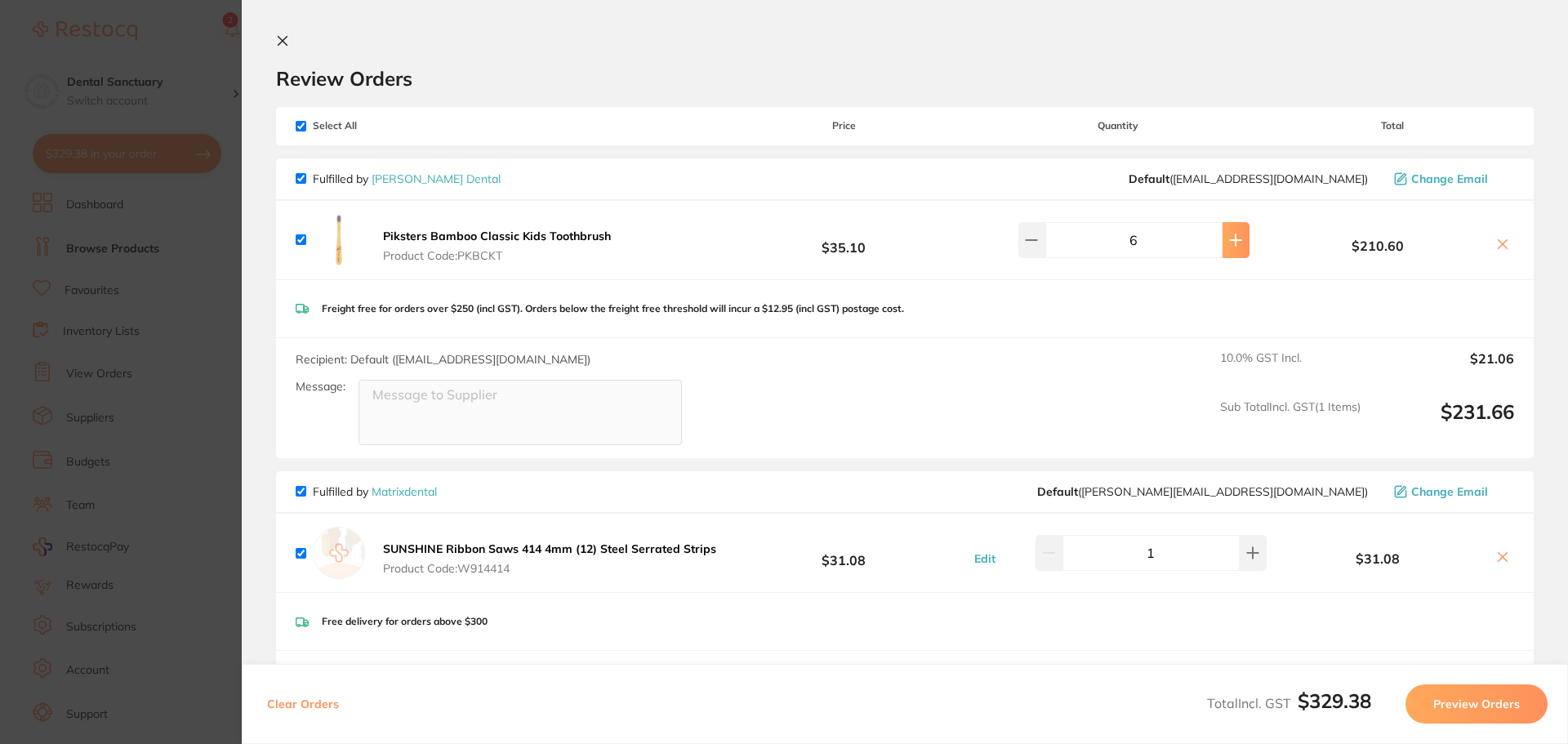
click at [1231, 241] on icon at bounding box center [1235, 240] width 10 height 10
click at [1222, 239] on button at bounding box center [1235, 241] width 27 height 36
type input "9"
click at [300, 133] on div "Select All Price Quantity Total" at bounding box center [904, 126] width 1257 height 38
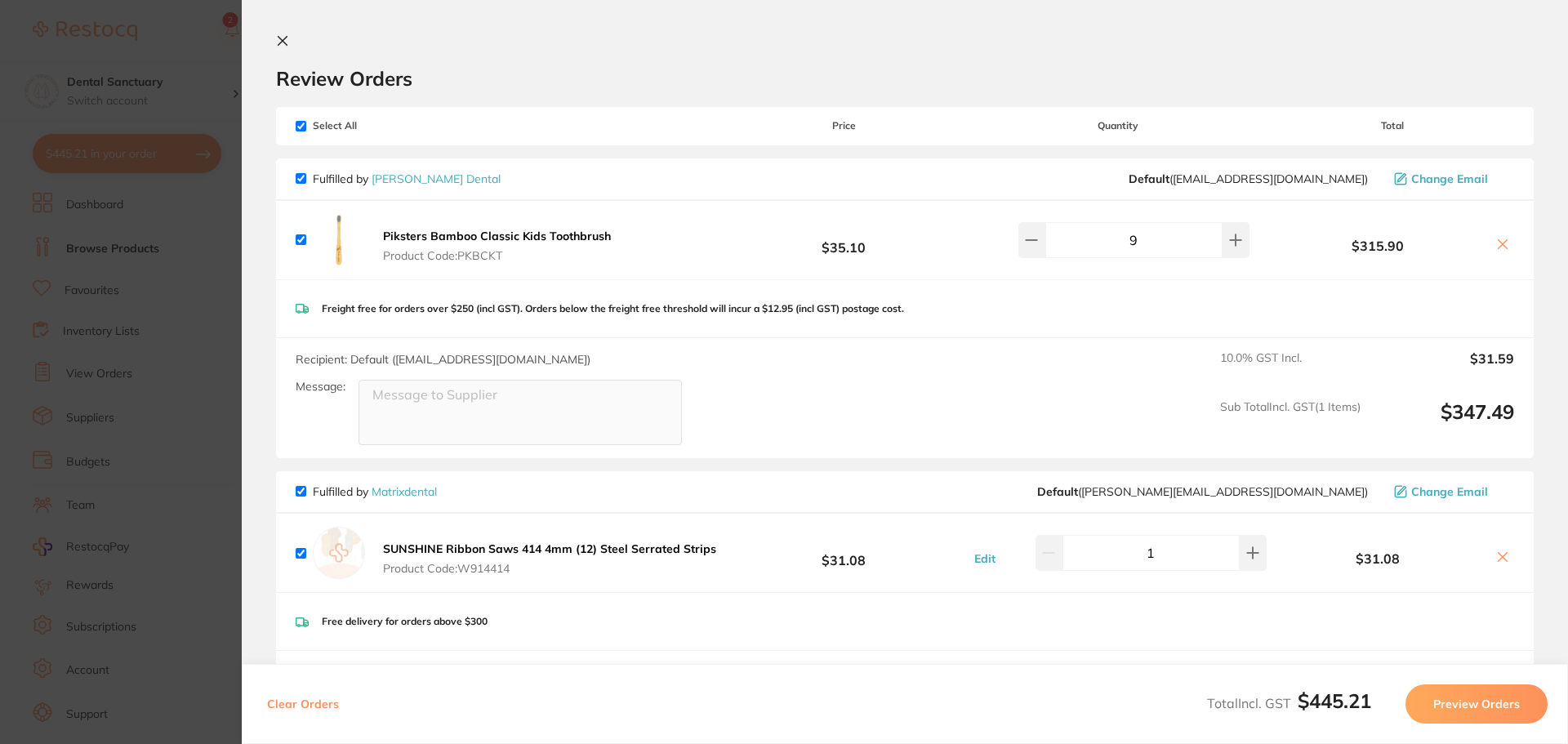
click at [302, 127] on input "checkbox" at bounding box center [300, 126] width 10 height 10
checkbox input "false"
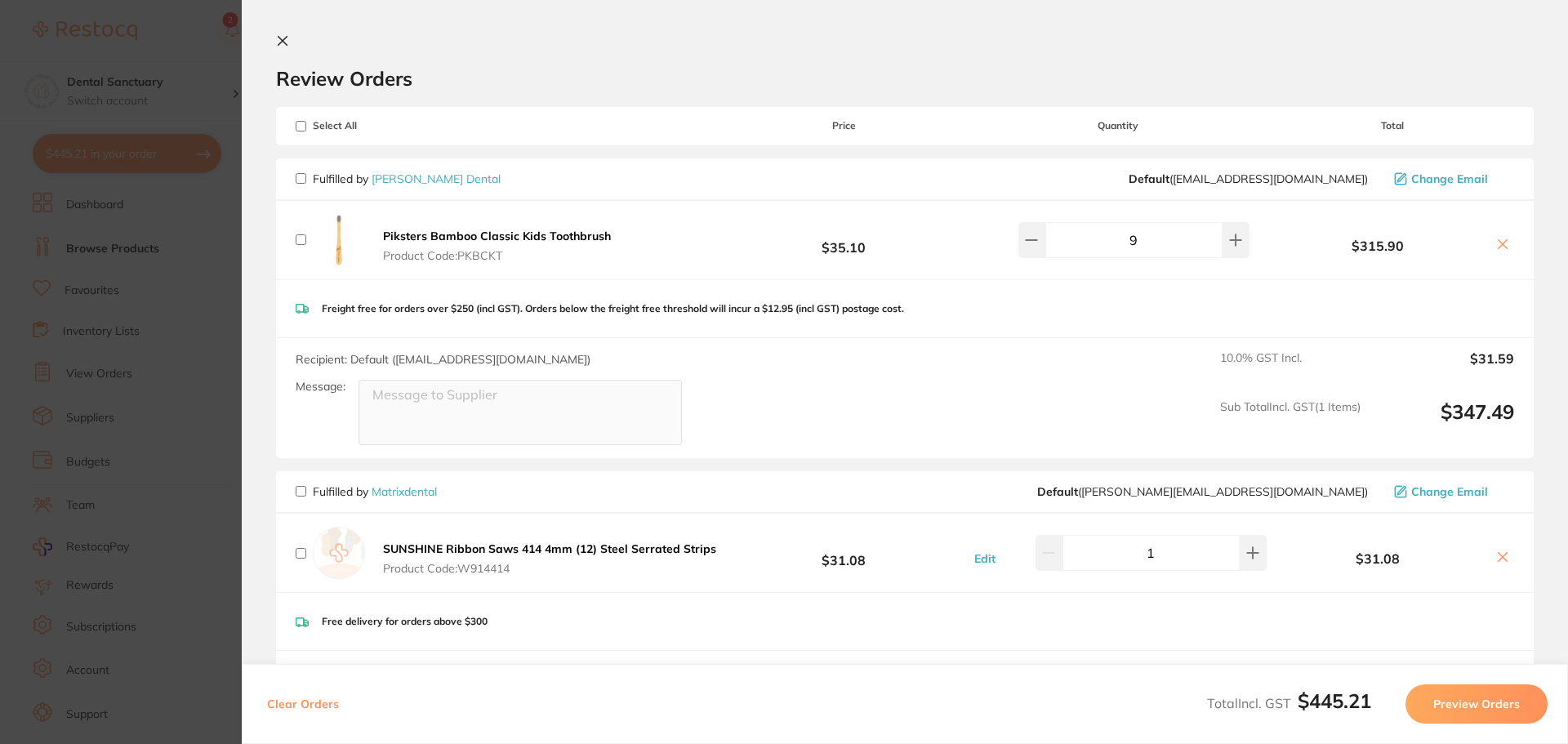
checkbox input "false"
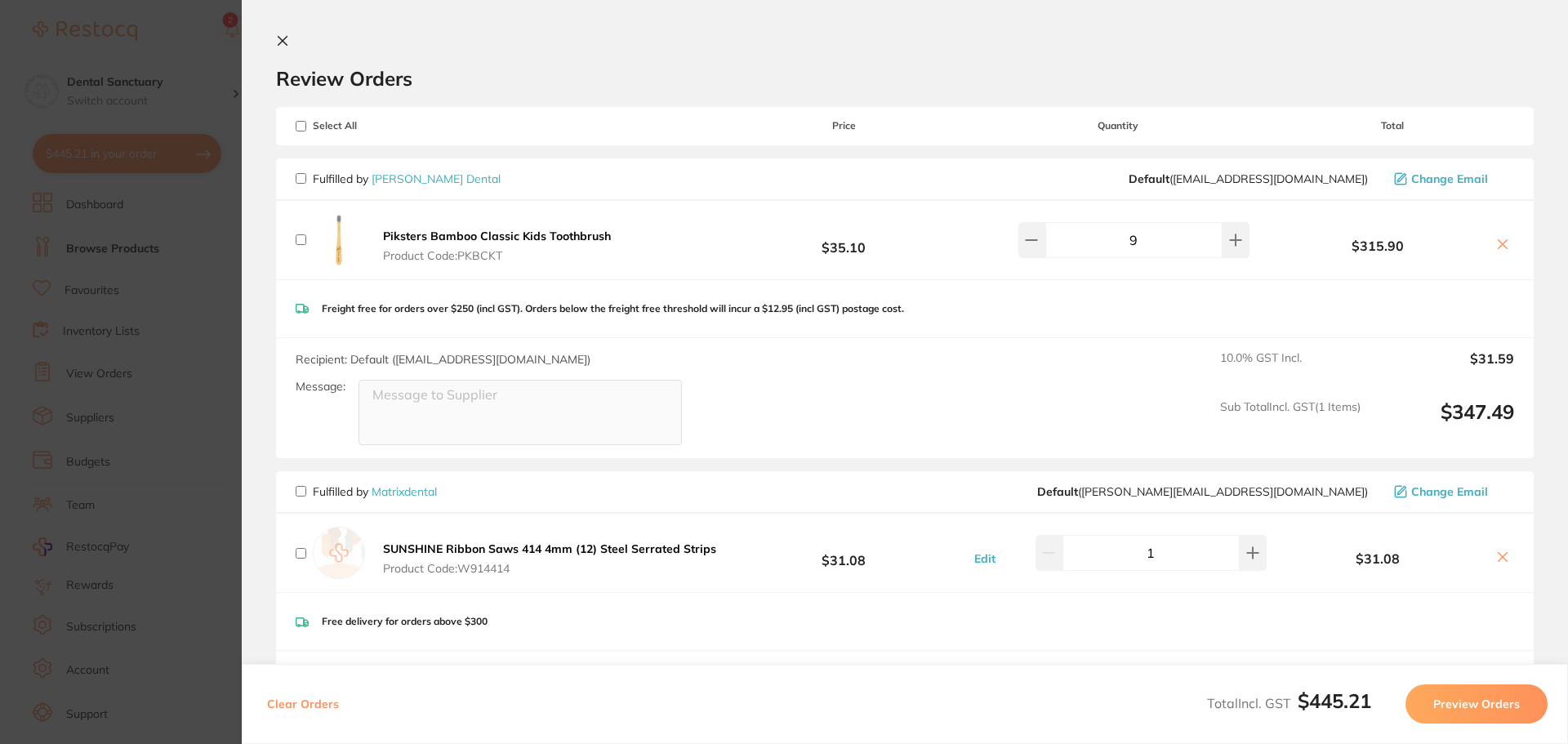
checkbox input "false"
click at [300, 178] on input "checkbox" at bounding box center [300, 178] width 10 height 10
checkbox input "true"
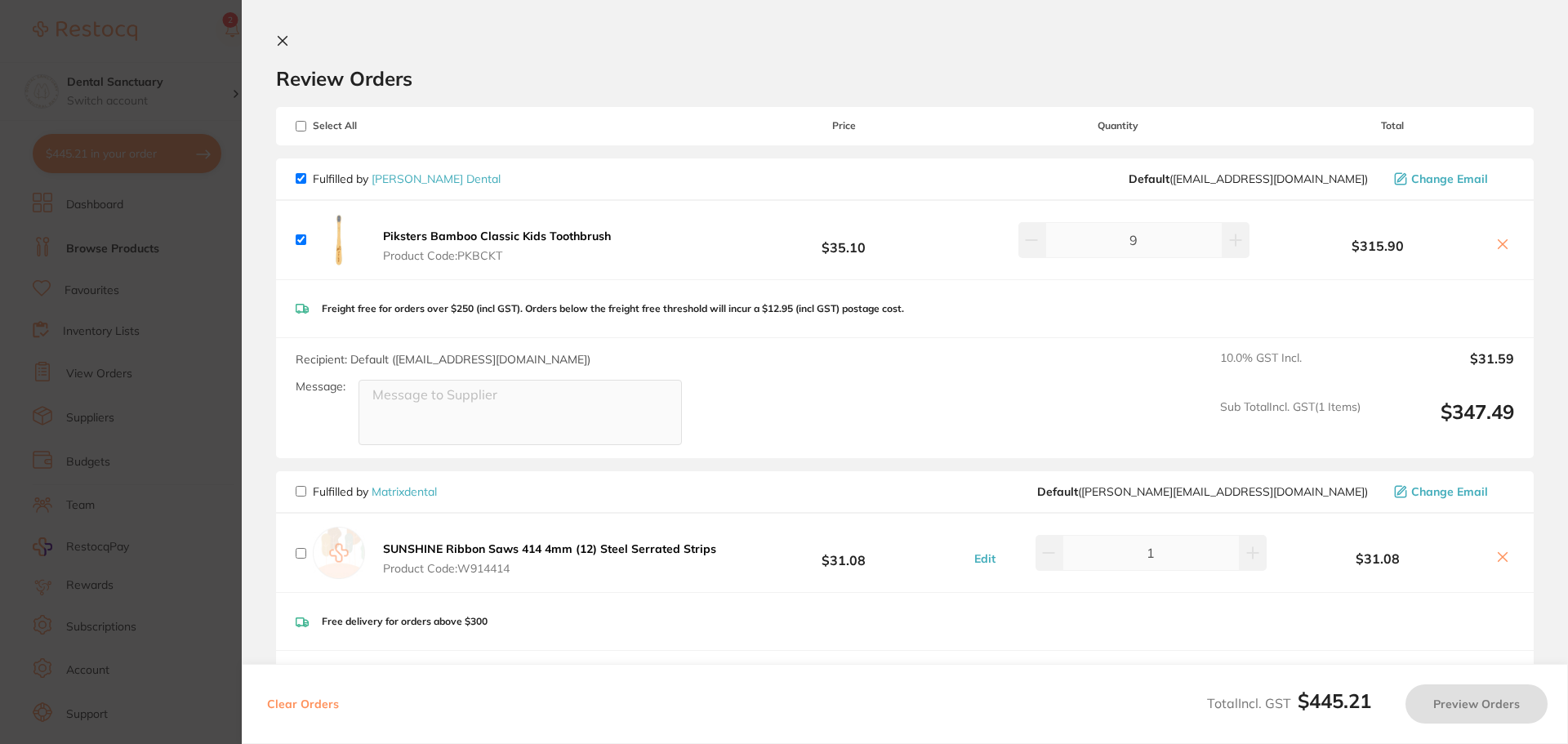
checkbox input "true"
click at [1468, 707] on button "Preview Orders" at bounding box center [1476, 705] width 142 height 39
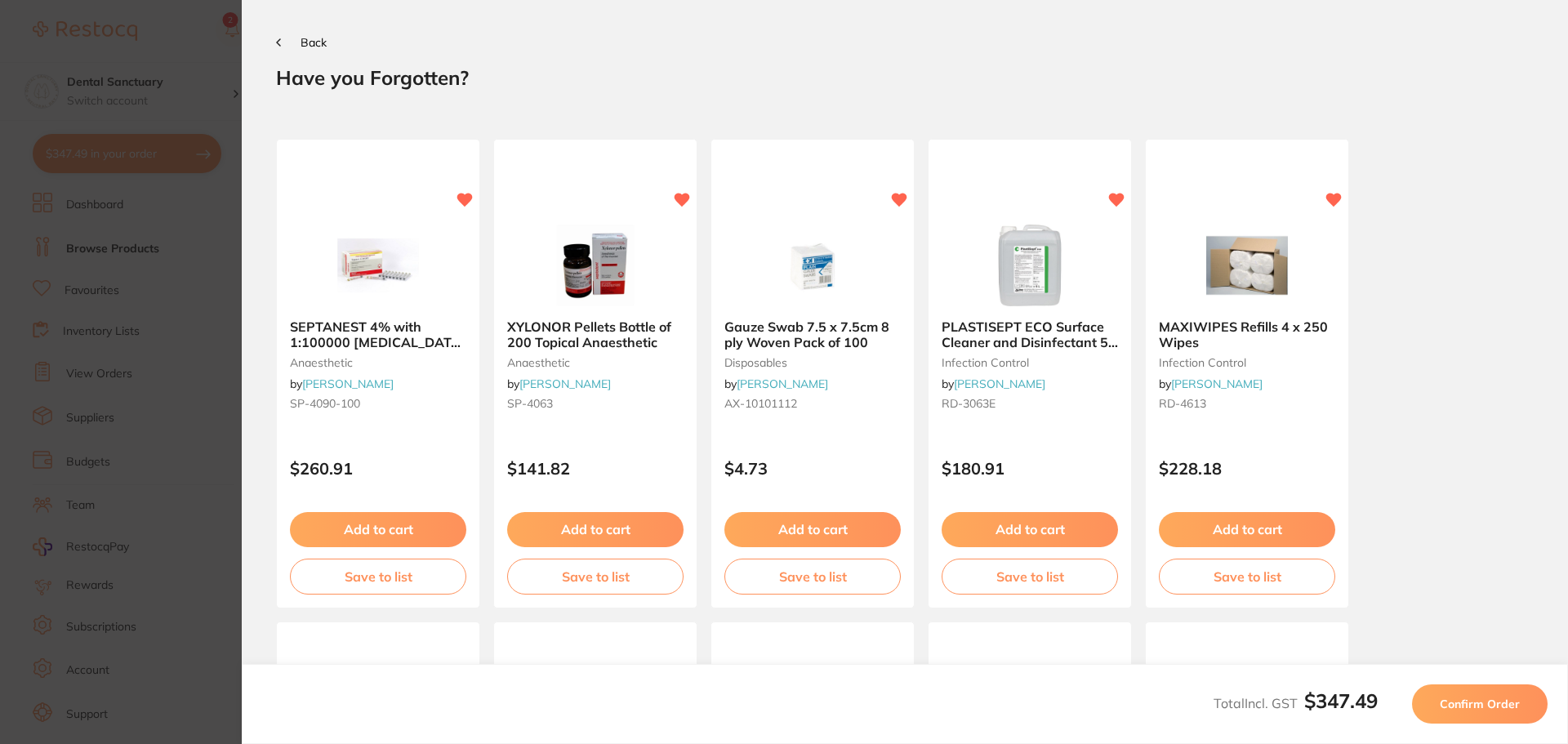
click at [70, 134] on section "Update RRP Set your pre negotiated price for this item. Item Agreed RRP (excl. …" at bounding box center [784, 372] width 1568 height 744
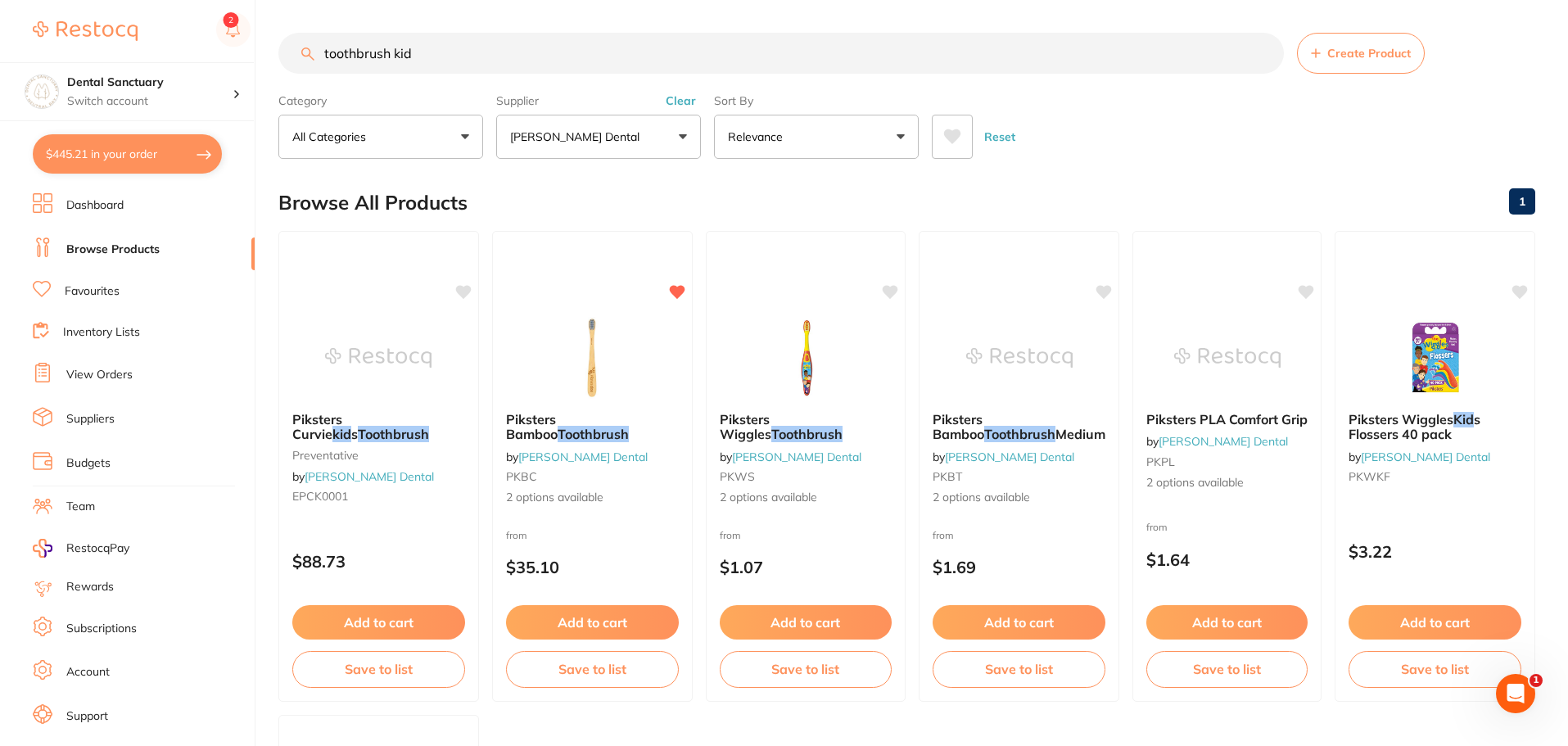
click at [70, 684] on li "Account" at bounding box center [143, 672] width 222 height 25
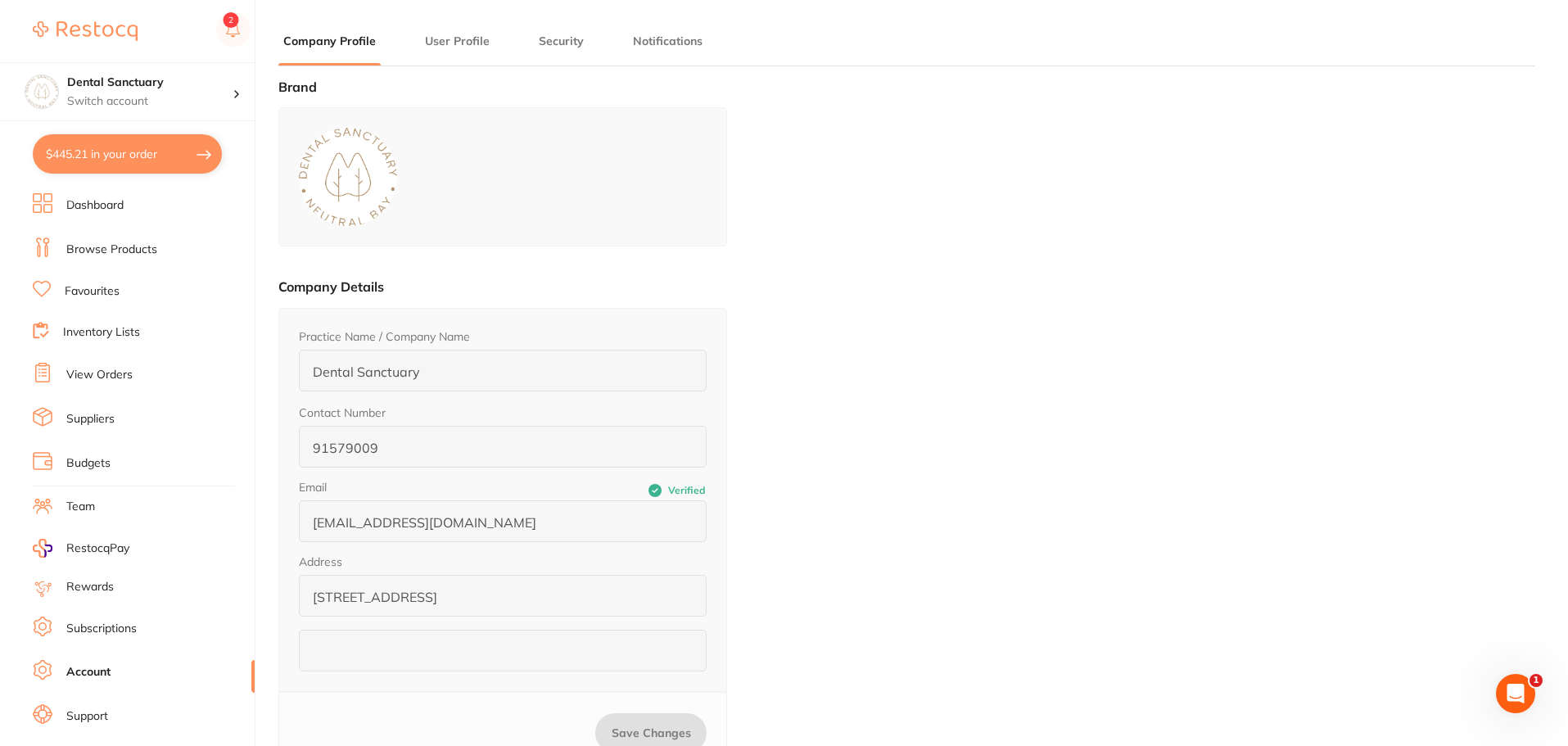
type input "Yui"
type input "Goto"
type input "0450721234"
type input "[EMAIL_ADDRESS][DOMAIN_NAME]"
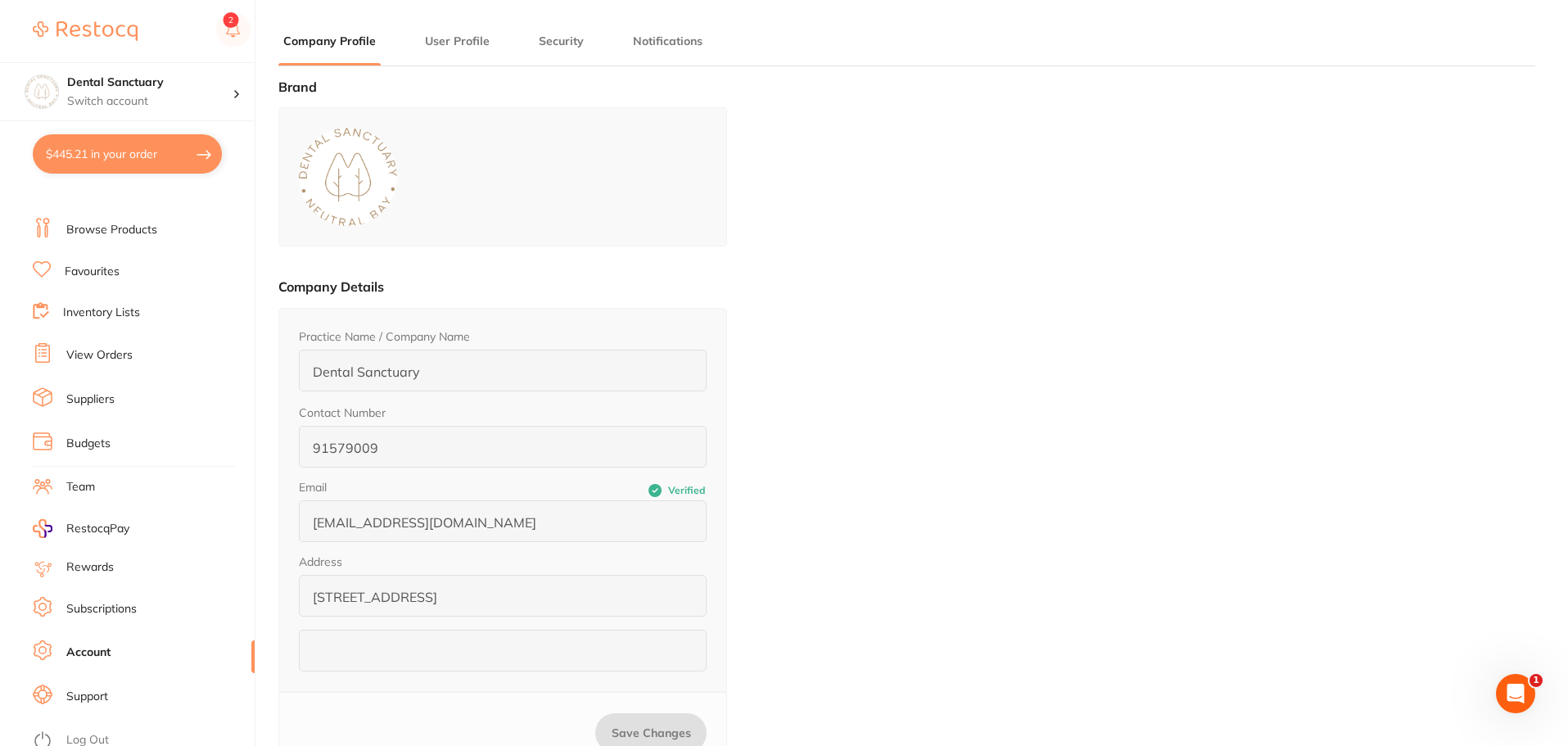
scroll to position [27, 0]
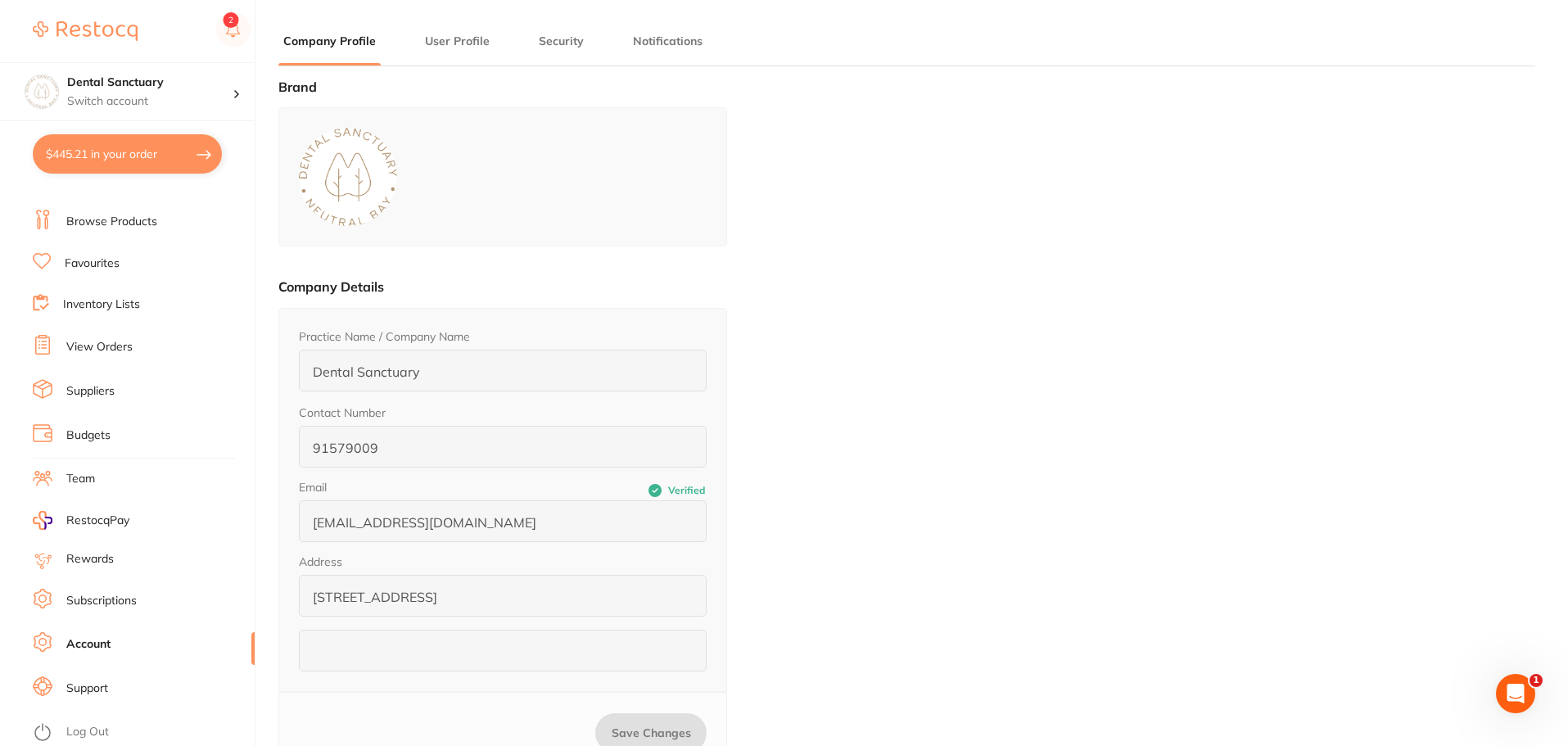
click at [81, 726] on link "Log Out" at bounding box center [88, 731] width 43 height 16
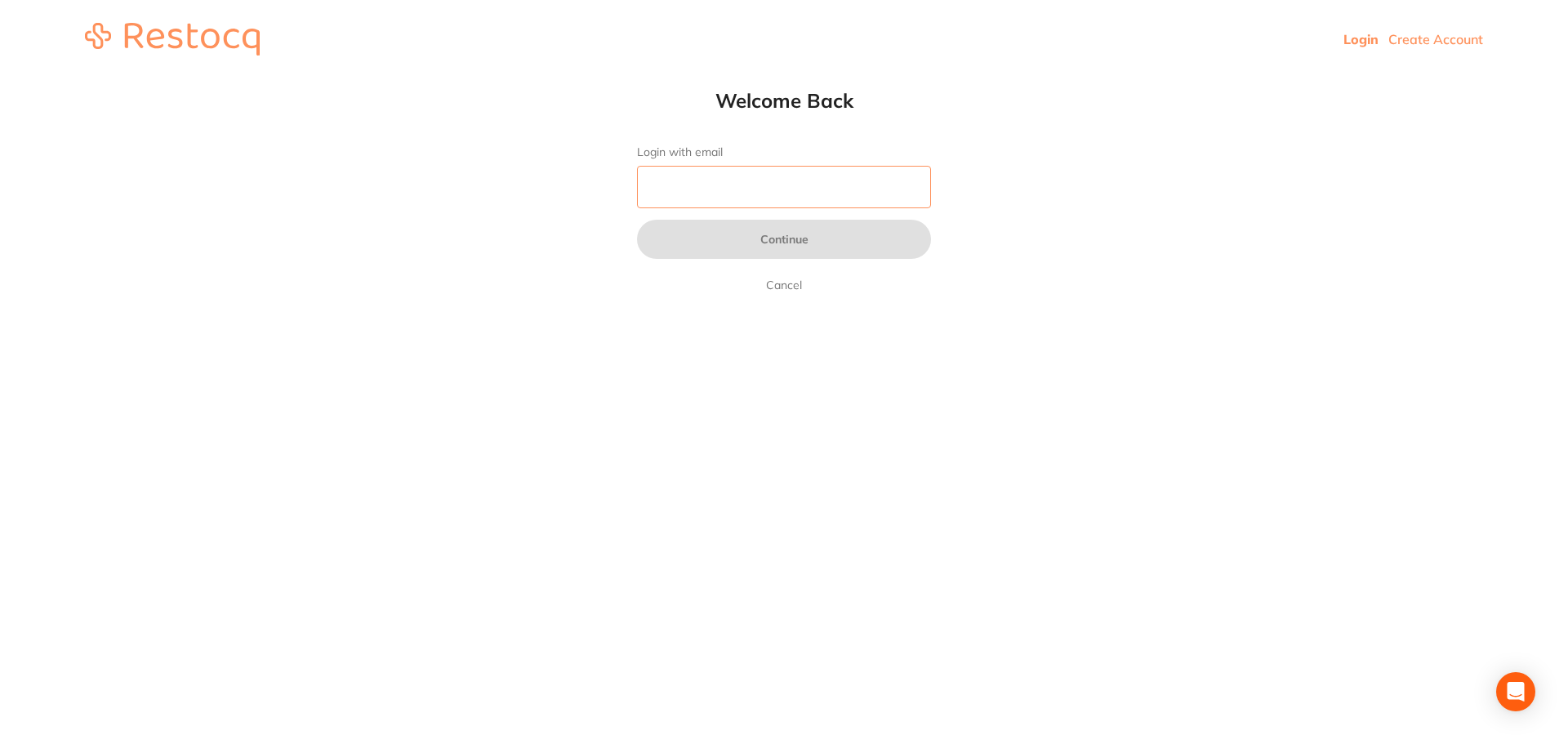
click at [726, 172] on input "Login with email" at bounding box center [783, 187] width 294 height 43
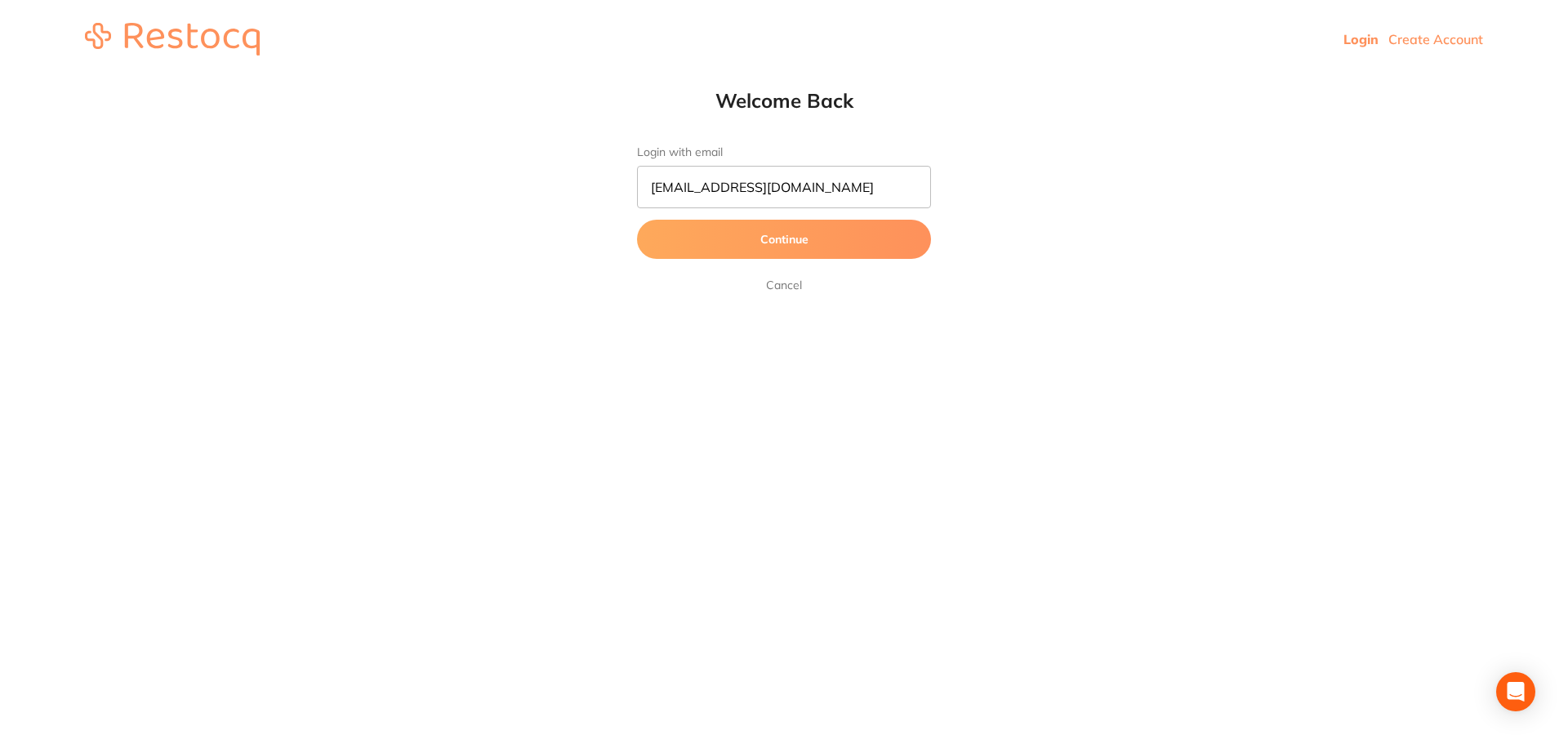
click at [784, 247] on button "Continue" at bounding box center [783, 240] width 294 height 39
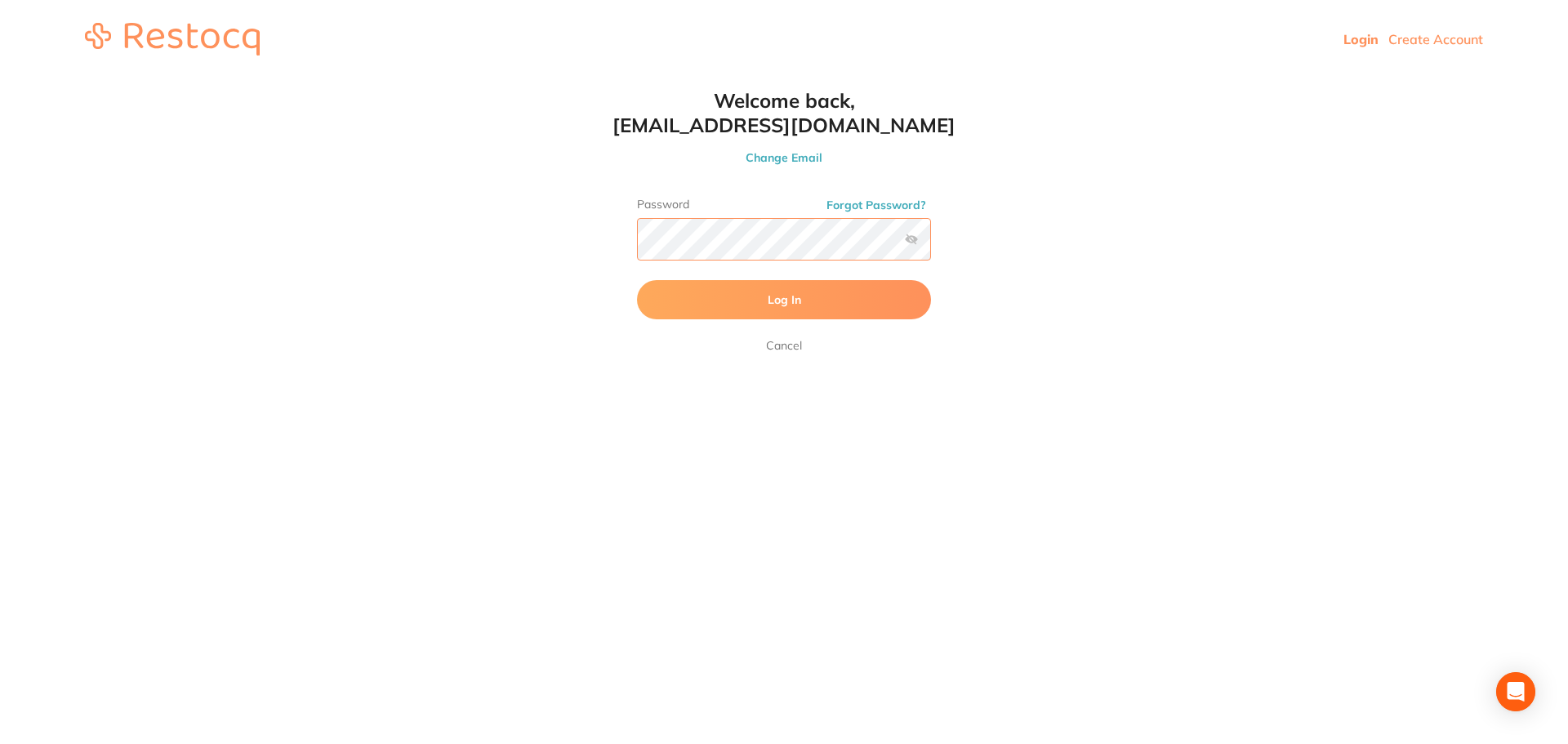
click at [637, 280] on button "Log In" at bounding box center [783, 300] width 294 height 39
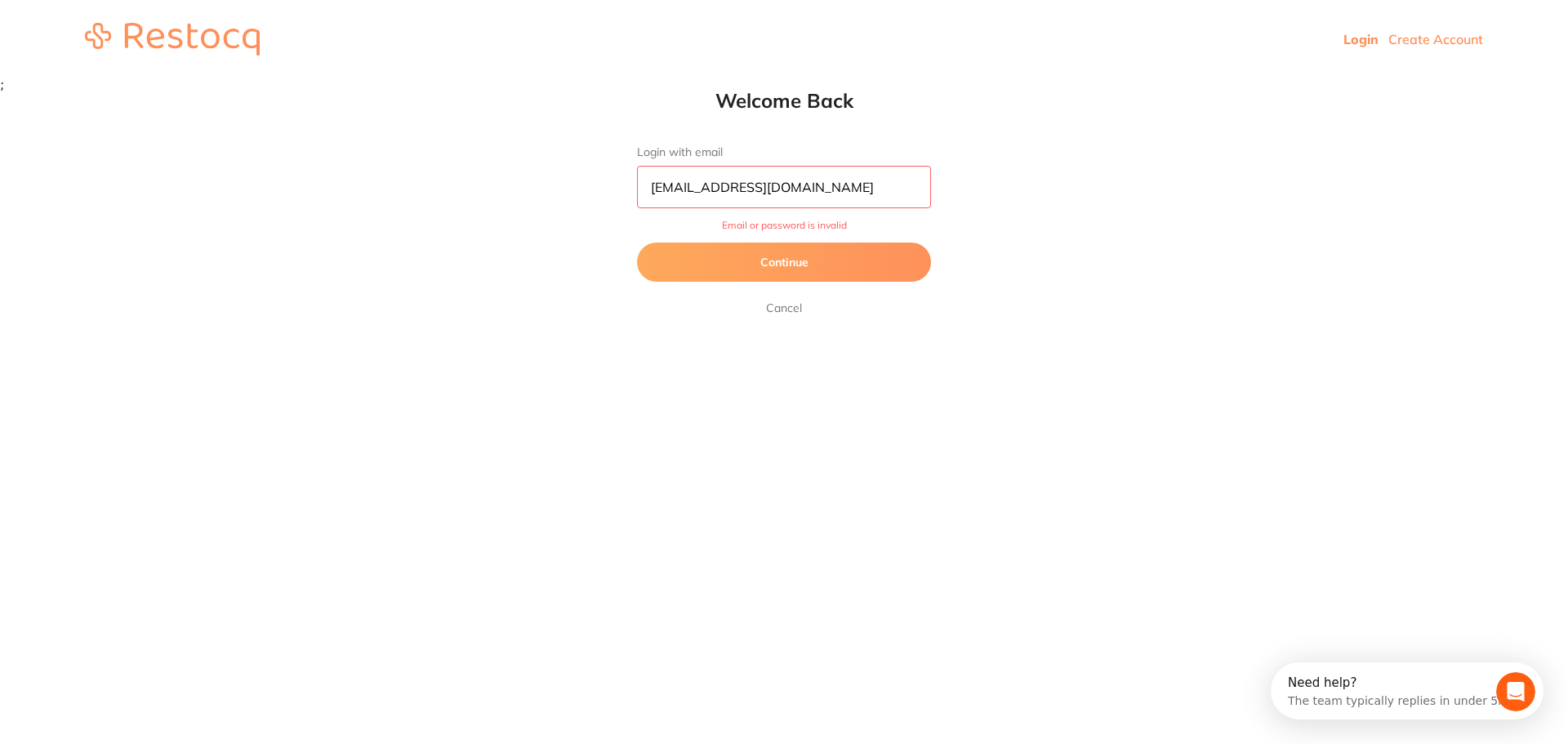
click at [834, 199] on input "[EMAIL_ADDRESS][DOMAIN_NAME]" at bounding box center [783, 187] width 294 height 43
drag, startPoint x: 585, startPoint y: 193, endPoint x: 509, endPoint y: 193, distance: 76.0
click at [509, 92] on html "Login Create Account Welcome Back Login with email info@dentalsanctuary.com.au …" at bounding box center [784, 45] width 1568 height 92
type input "u"
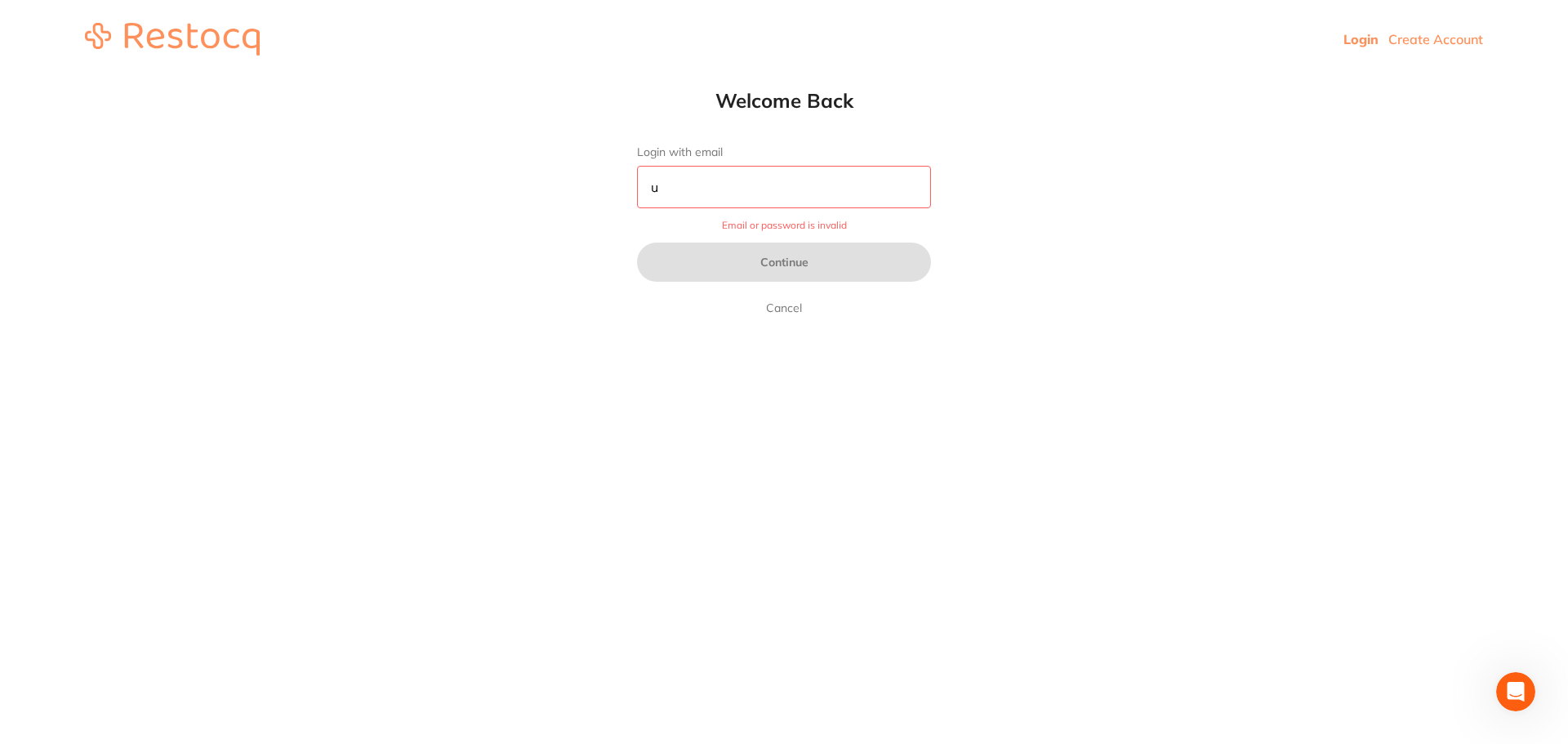
drag, startPoint x: 674, startPoint y: 191, endPoint x: 621, endPoint y: 191, distance: 53.0
click at [621, 191] on div "Welcome Back Login with email u Email or password is invalid Continue Cancel" at bounding box center [784, 203] width 359 height 229
click at [712, 196] on input "Login with email" at bounding box center [783, 187] width 294 height 43
type input "sam@apexdg.com.au"
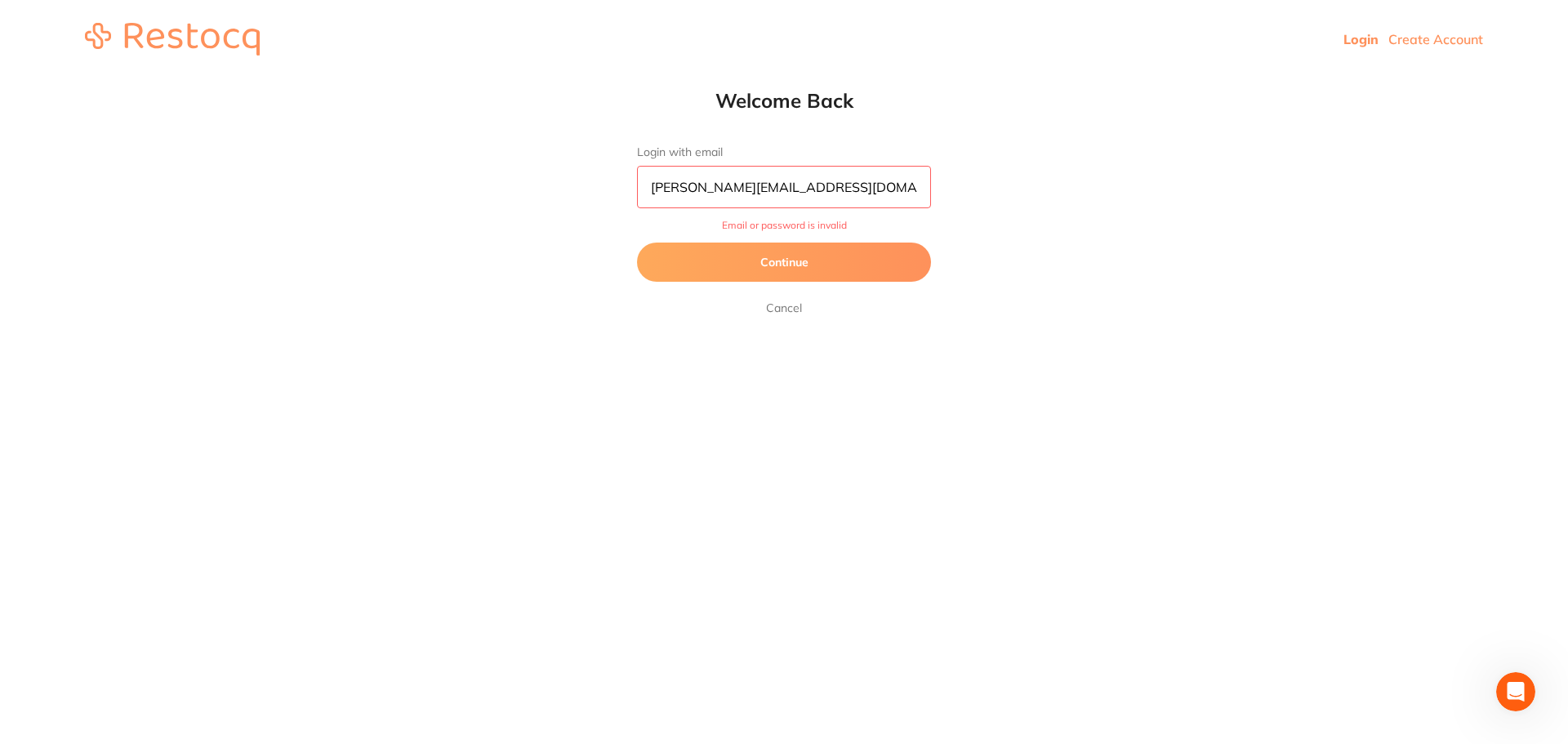
click at [750, 267] on button "Continue" at bounding box center [783, 262] width 294 height 39
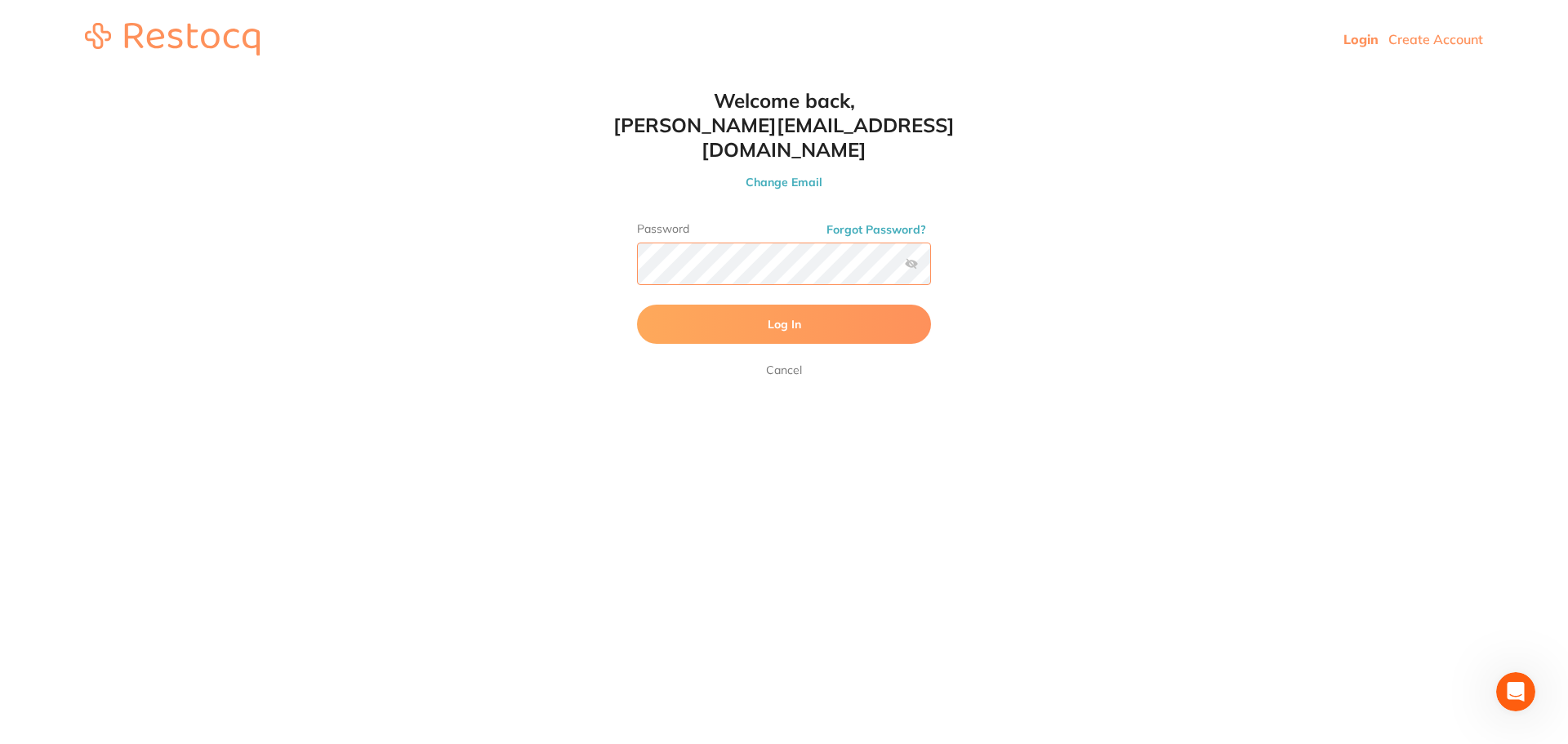
click at [531, 79] on html "Login Create Account Welcome Back Login with email sam@apexdg.com.au Continue C…" at bounding box center [784, 39] width 1568 height 79
click at [757, 305] on button "Log In" at bounding box center [783, 324] width 294 height 39
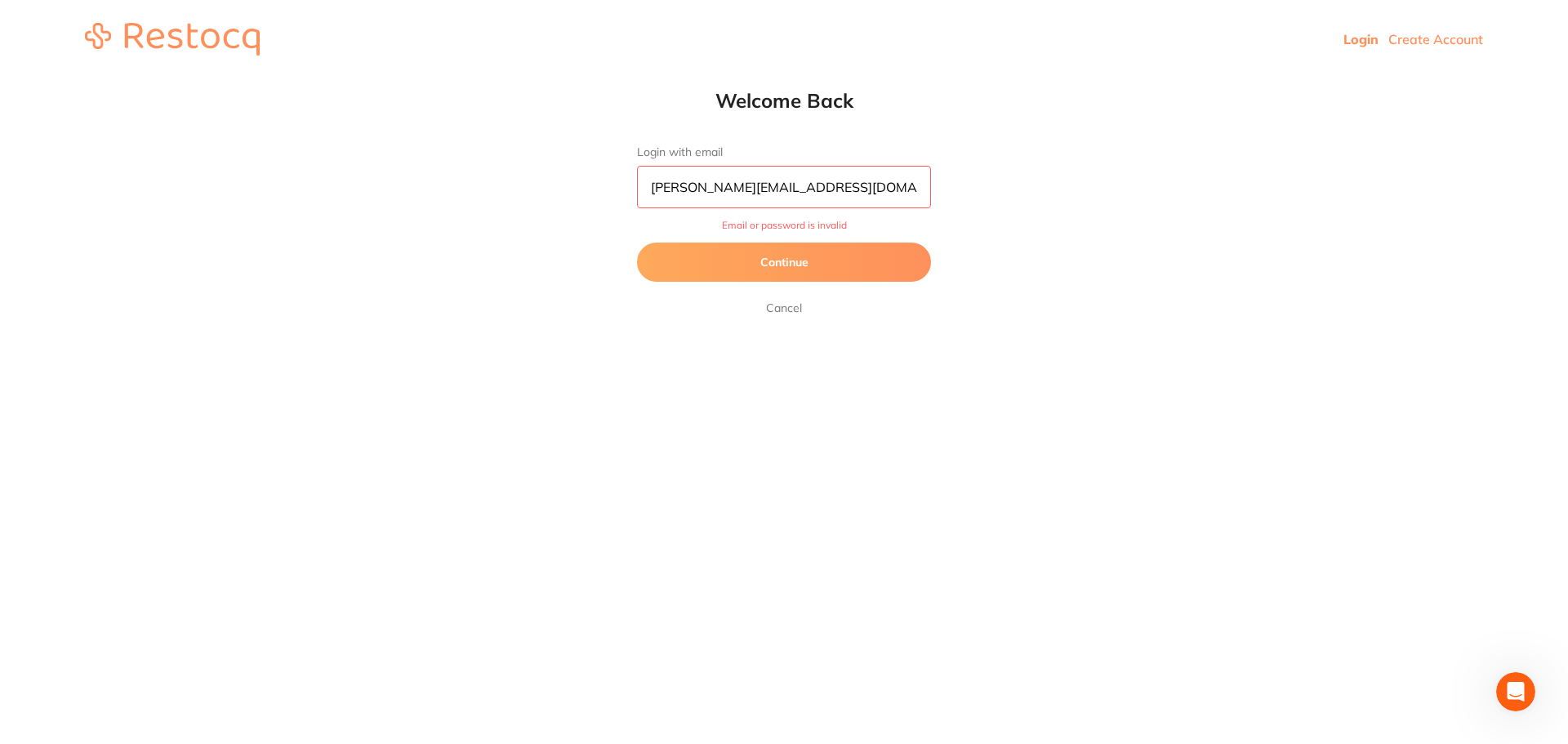
click at [846, 259] on button "Continue" at bounding box center [783, 262] width 294 height 39
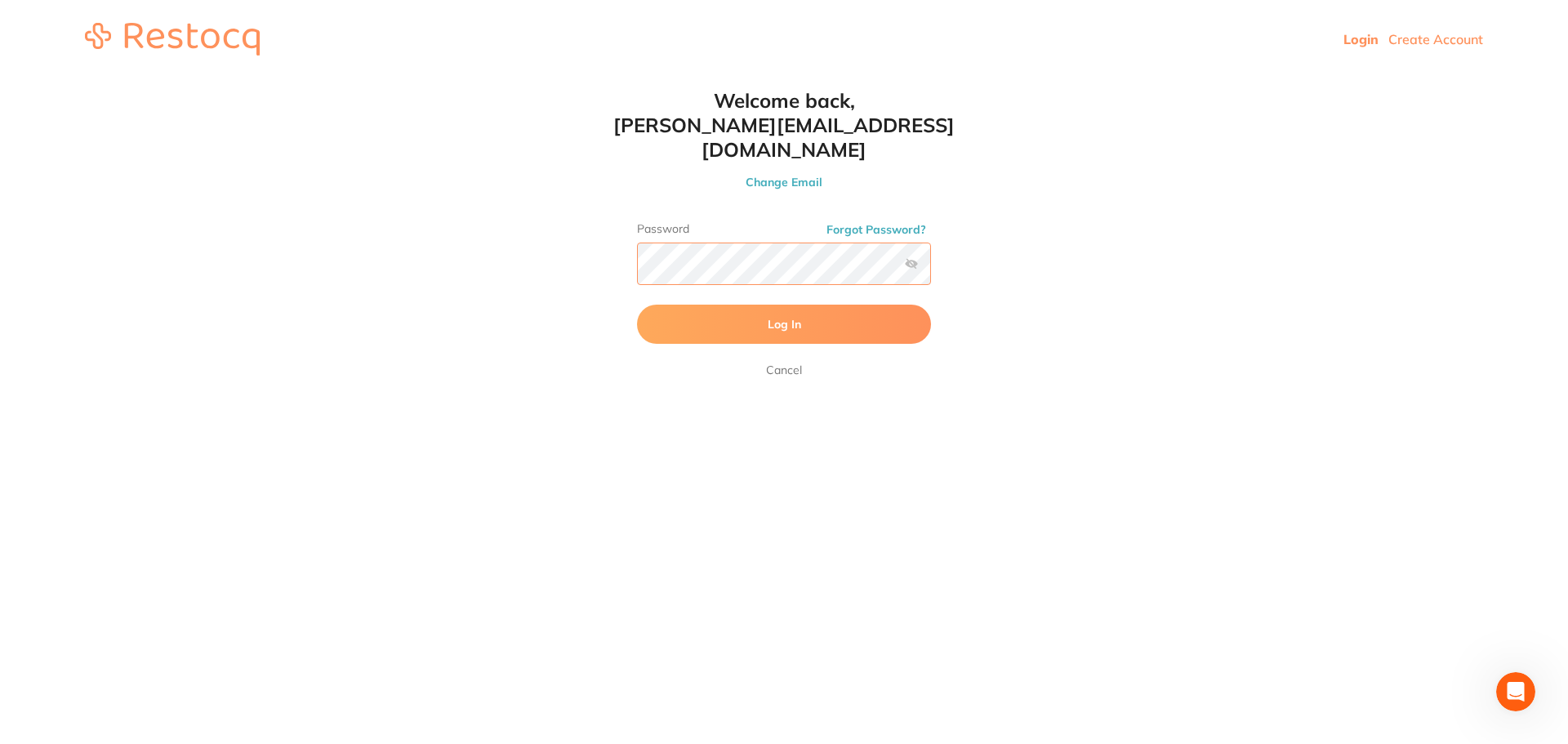
click at [589, 79] on html "Login Create Account Welcome Back Login with email sam@apexdg.com.au Continue C…" at bounding box center [784, 39] width 1568 height 79
click at [912, 258] on label at bounding box center [911, 264] width 13 height 13
click at [931, 269] on input "checkbox" at bounding box center [931, 269] width 0 height 0
click at [790, 360] on link "Cancel" at bounding box center [784, 370] width 43 height 20
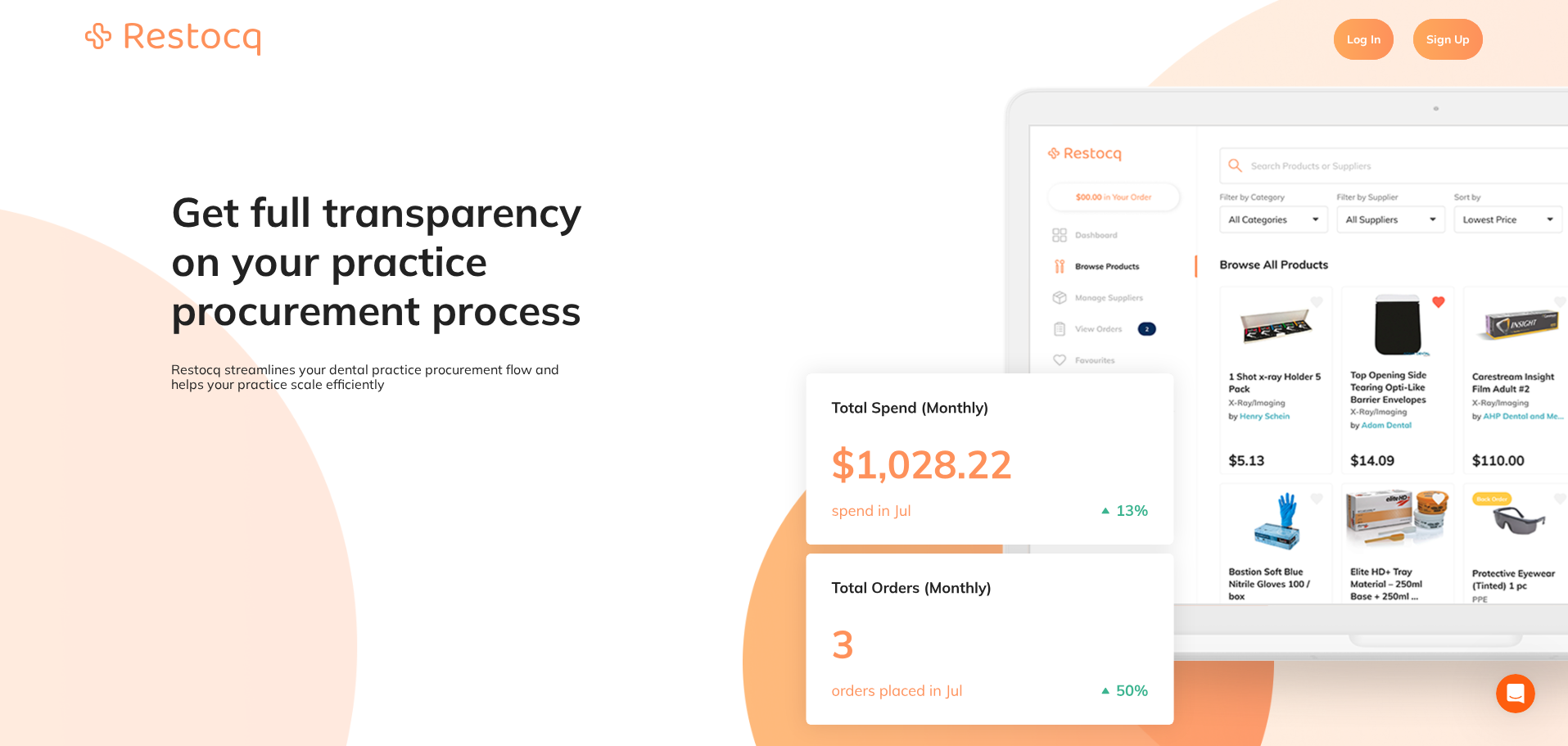
click at [1373, 33] on link "Log In" at bounding box center [1364, 39] width 60 height 41
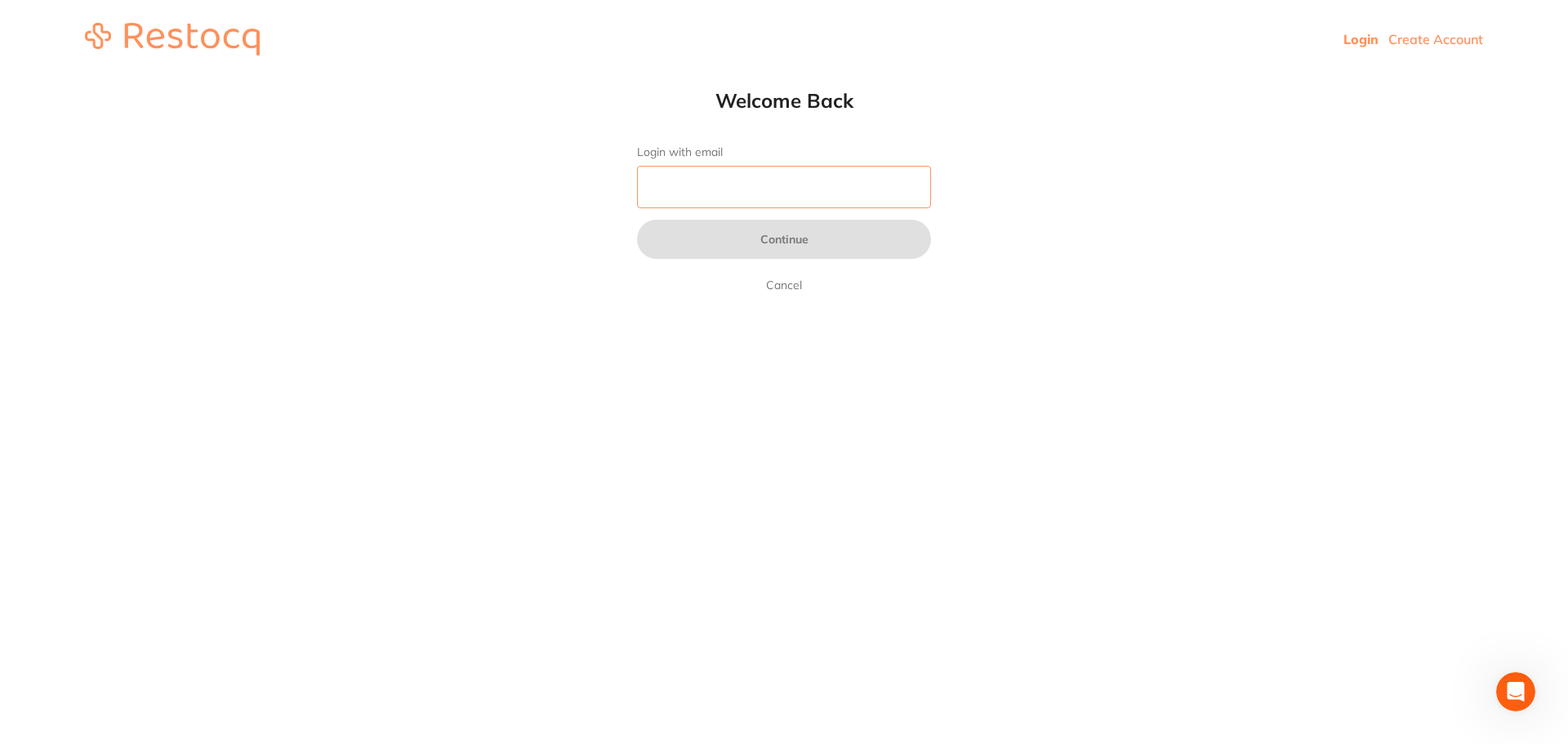
click at [725, 188] on input "Login with email" at bounding box center [783, 187] width 294 height 43
type input "[EMAIL_ADDRESS][DOMAIN_NAME]"
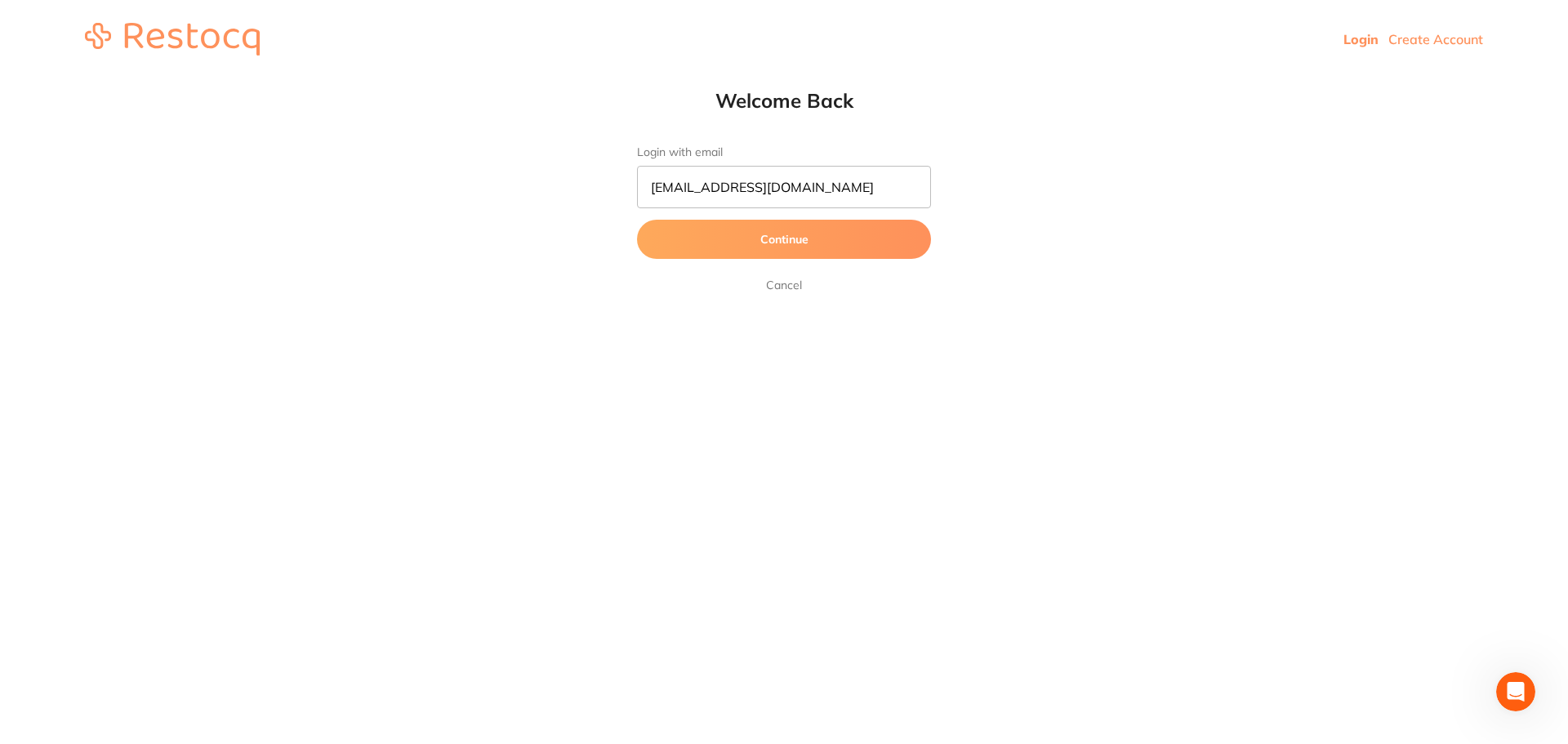
click at [775, 241] on button "Continue" at bounding box center [783, 240] width 294 height 39
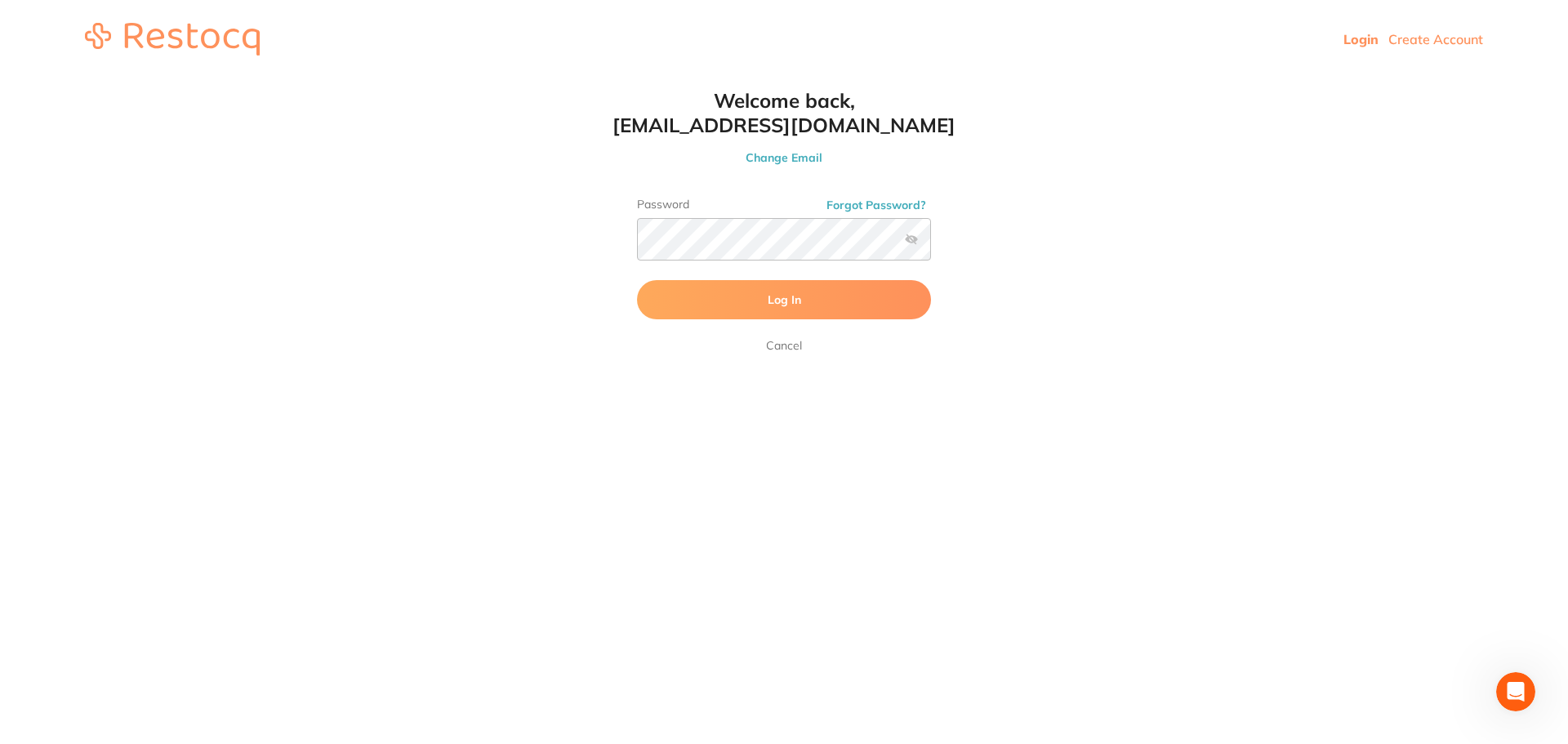
click at [913, 239] on label at bounding box center [911, 239] width 13 height 13
click at [931, 244] on input "checkbox" at bounding box center [931, 244] width 0 height 0
click at [820, 293] on button "Log In" at bounding box center [783, 300] width 294 height 39
